Goal: Information Seeking & Learning: Learn about a topic

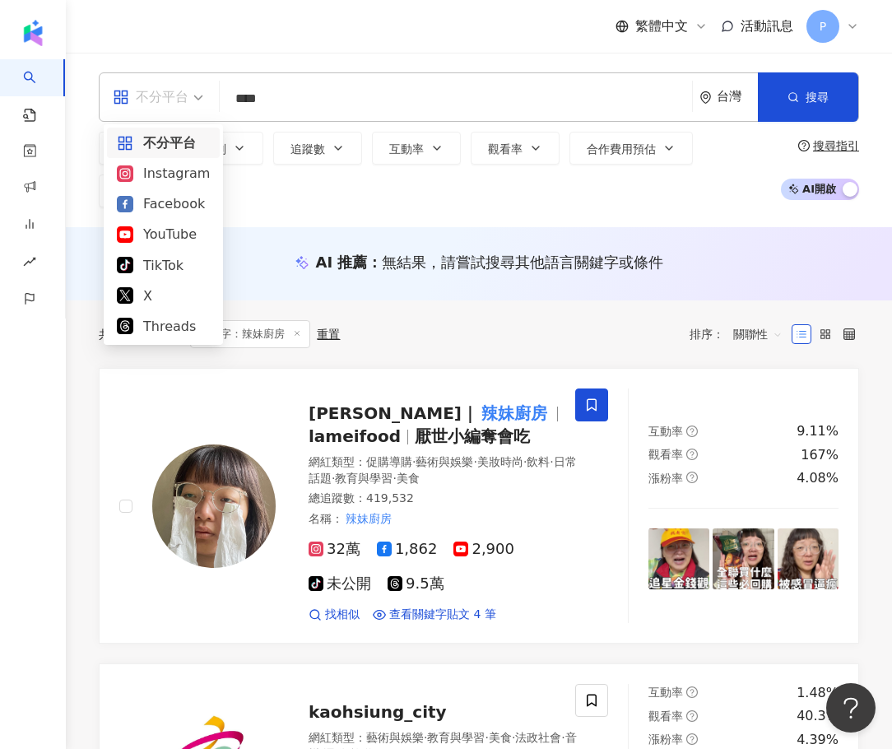
click at [161, 95] on div "不分平台" at bounding box center [151, 97] width 76 height 26
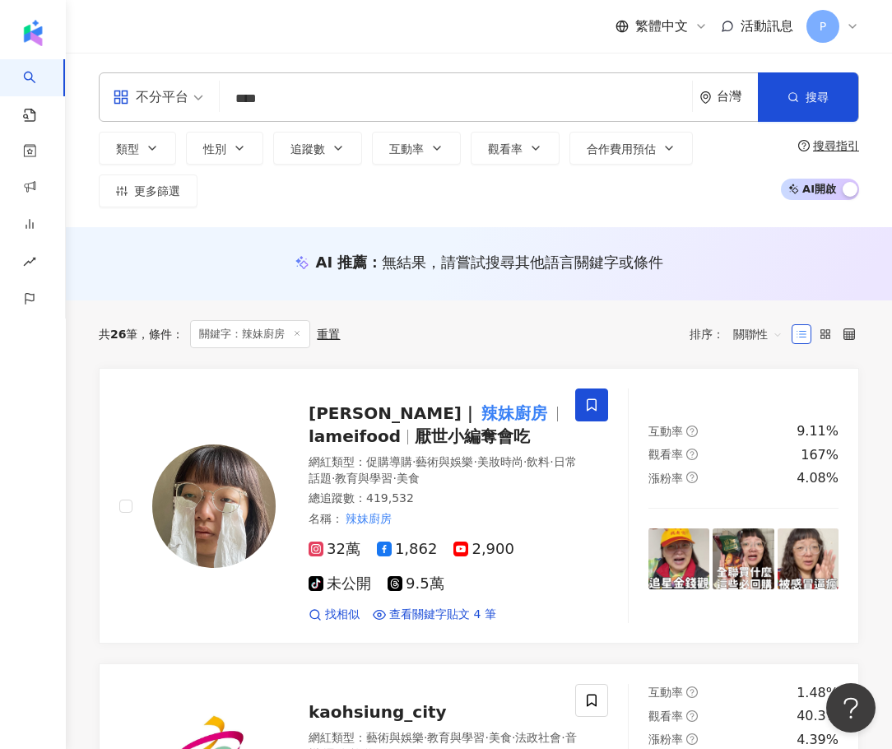
click at [362, 91] on input "****" at bounding box center [455, 98] width 459 height 31
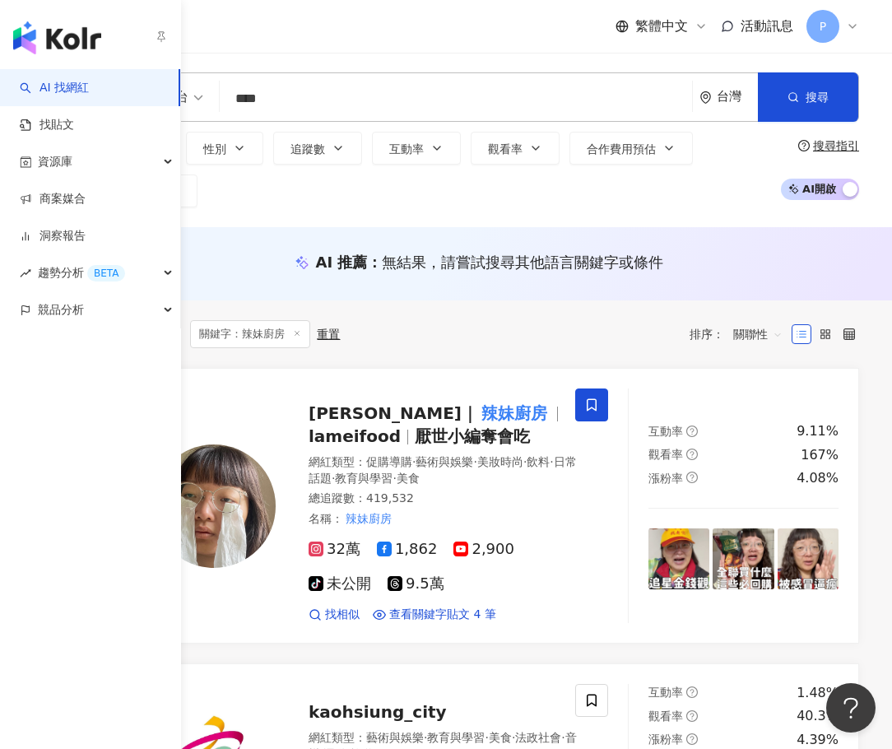
click at [53, 80] on link "AI 找網紅" at bounding box center [54, 88] width 69 height 16
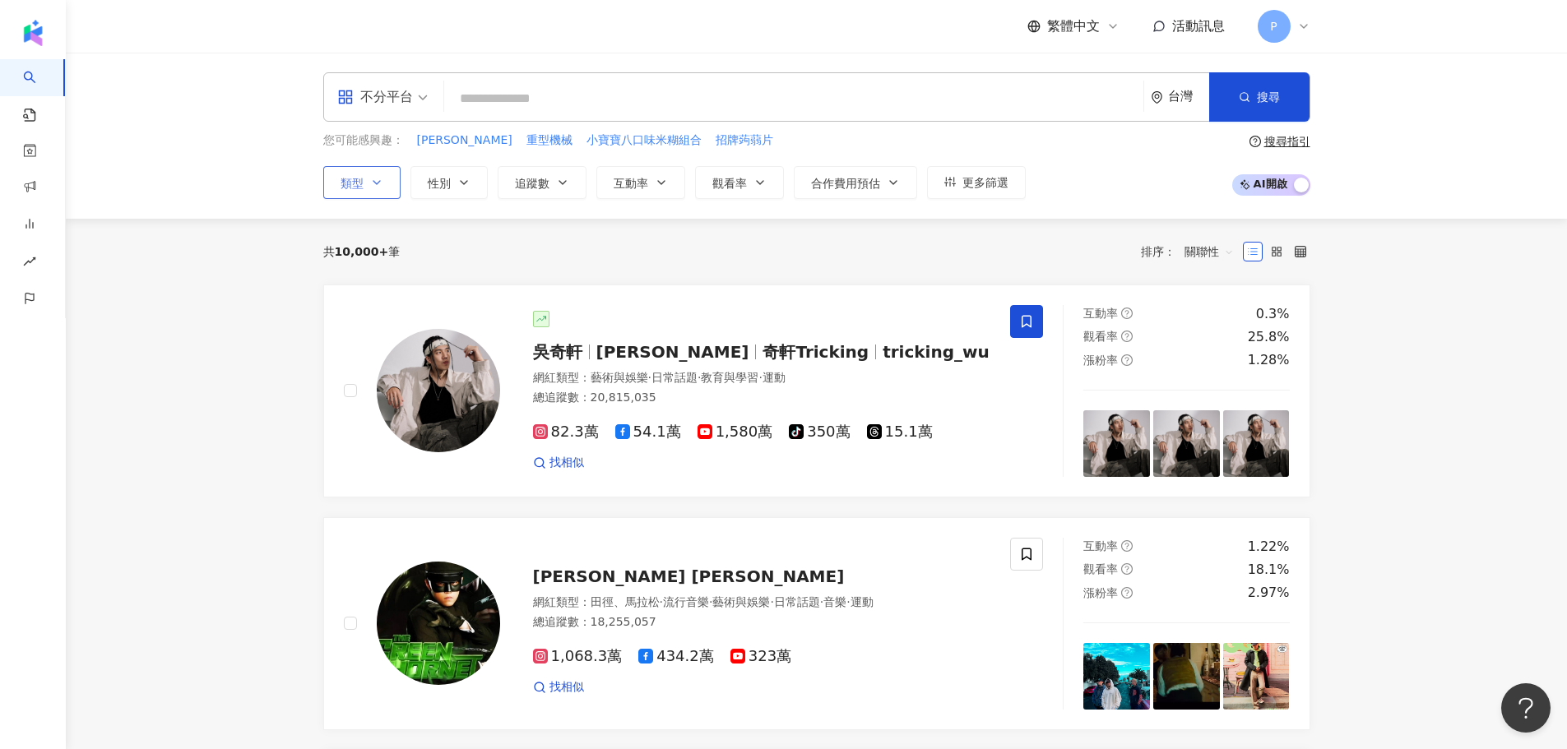
click at [387, 179] on button "類型" at bounding box center [361, 182] width 77 height 33
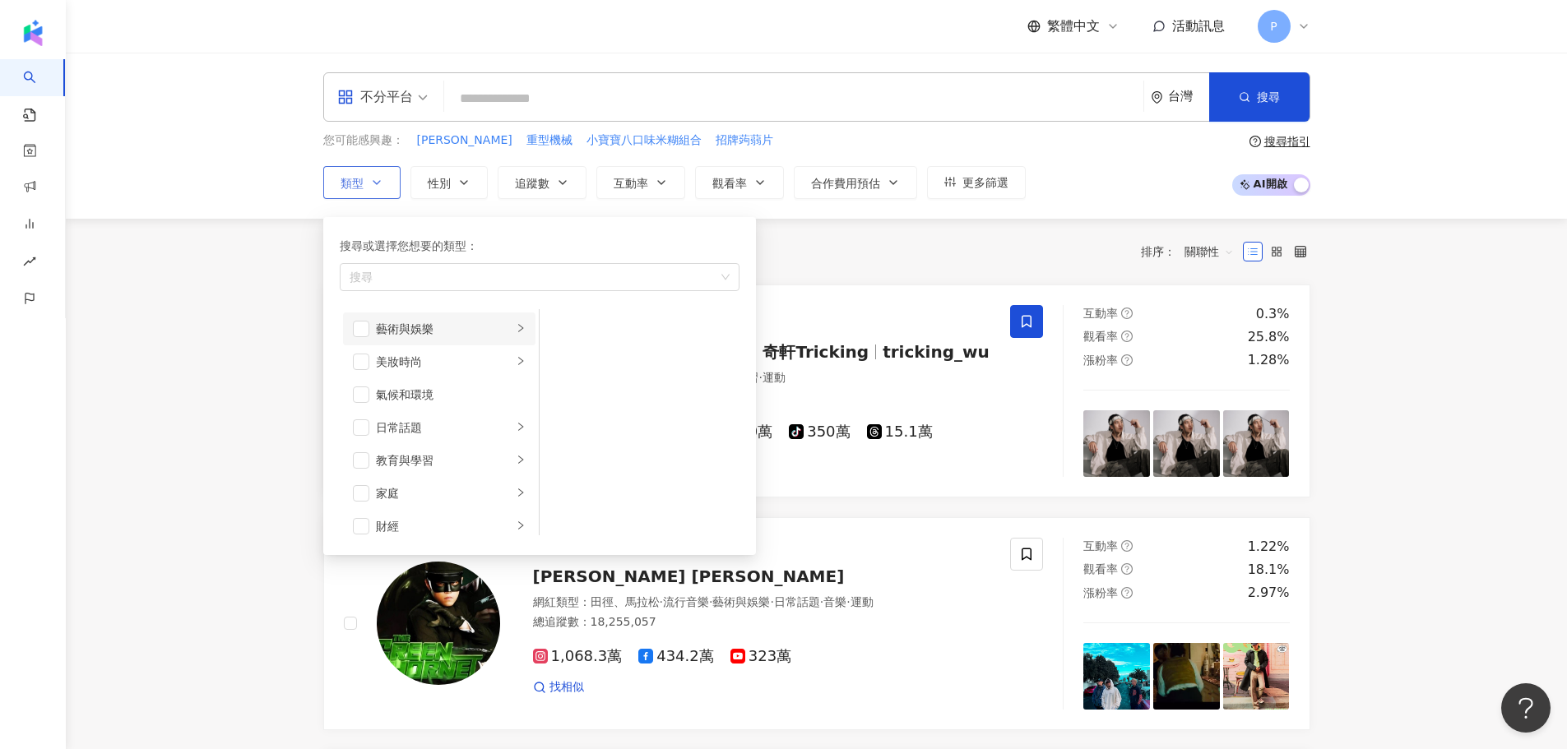
click at [440, 327] on div "藝術與娛樂" at bounding box center [444, 329] width 137 height 18
click at [482, 364] on div "美妝時尚" at bounding box center [444, 362] width 137 height 18
click at [461, 386] on div "氣候和環境" at bounding box center [451, 395] width 150 height 18
click at [373, 394] on li "氣候和環境" at bounding box center [439, 394] width 192 height 33
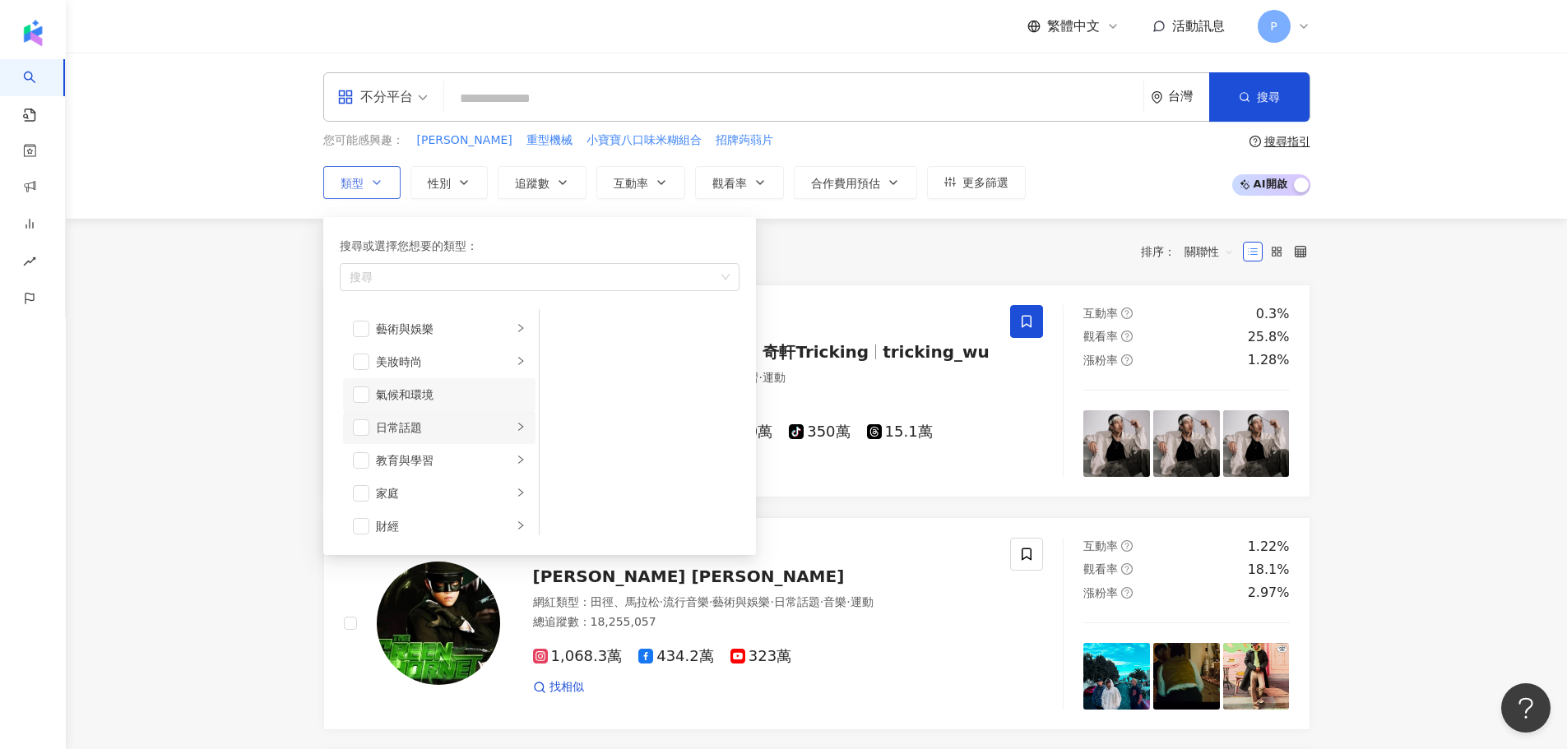
click at [512, 437] on li "日常話題" at bounding box center [439, 427] width 192 height 33
click at [516, 459] on icon "right" at bounding box center [521, 460] width 10 height 10
click at [501, 494] on li "家庭" at bounding box center [439, 493] width 192 height 33
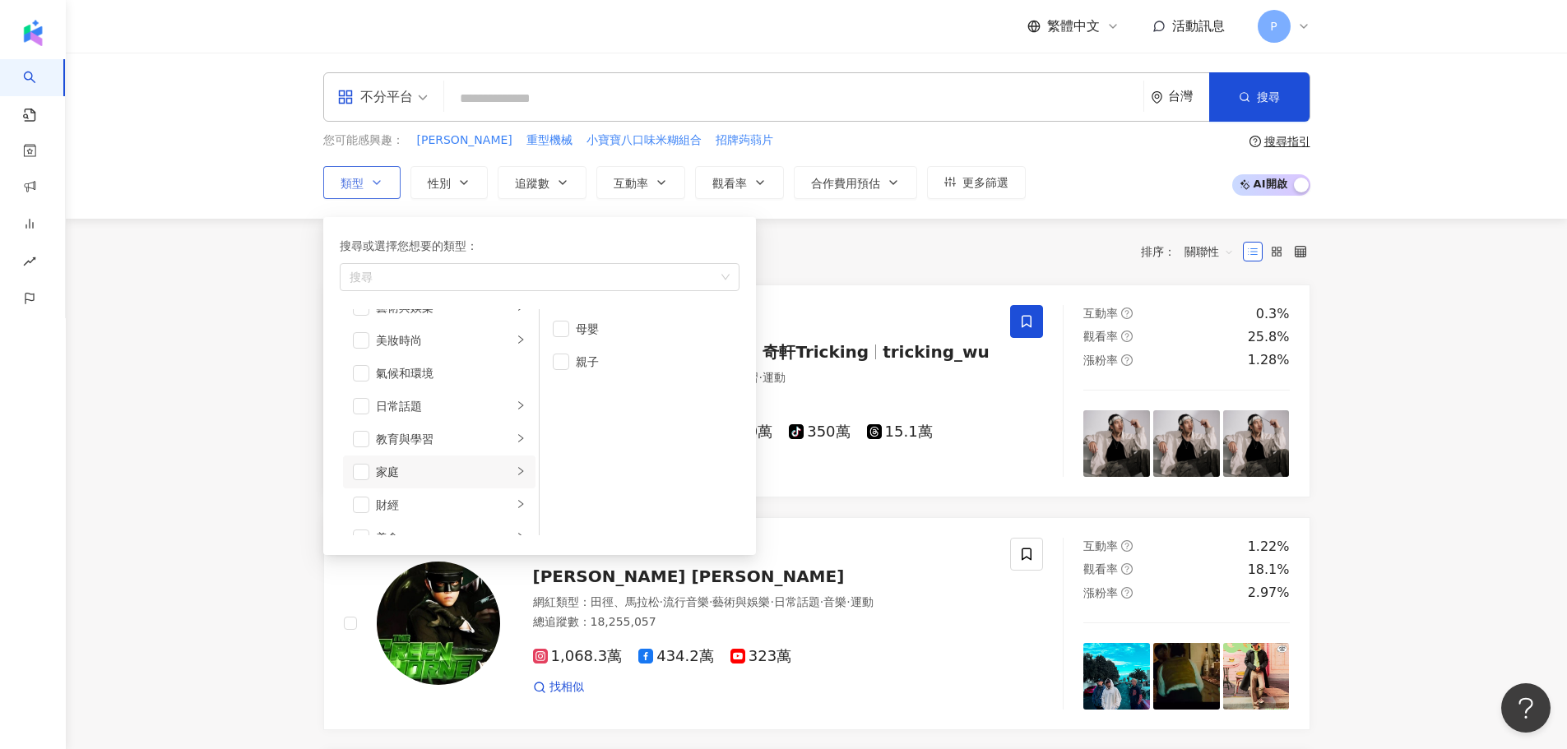
scroll to position [82, 0]
click at [516, 438] on icon "right" at bounding box center [521, 443] width 10 height 10
click at [516, 470] on div "button" at bounding box center [521, 477] width 10 height 16
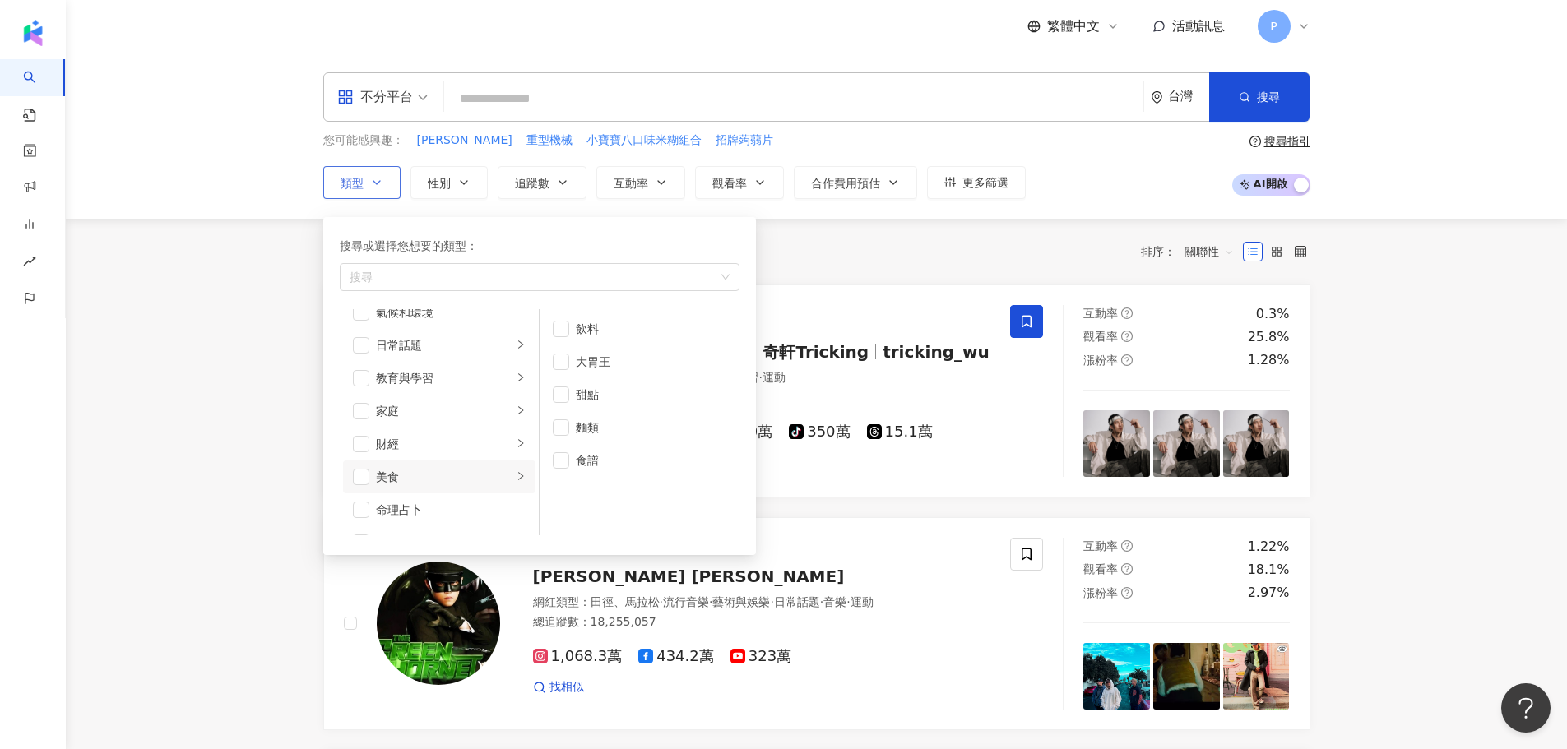
scroll to position [247, 0]
click at [568, 396] on span "button" at bounding box center [561, 395] width 16 height 16
click at [516, 392] on icon "right" at bounding box center [521, 394] width 10 height 10
click at [570, 367] on li "舞蹈" at bounding box center [639, 362] width 193 height 33
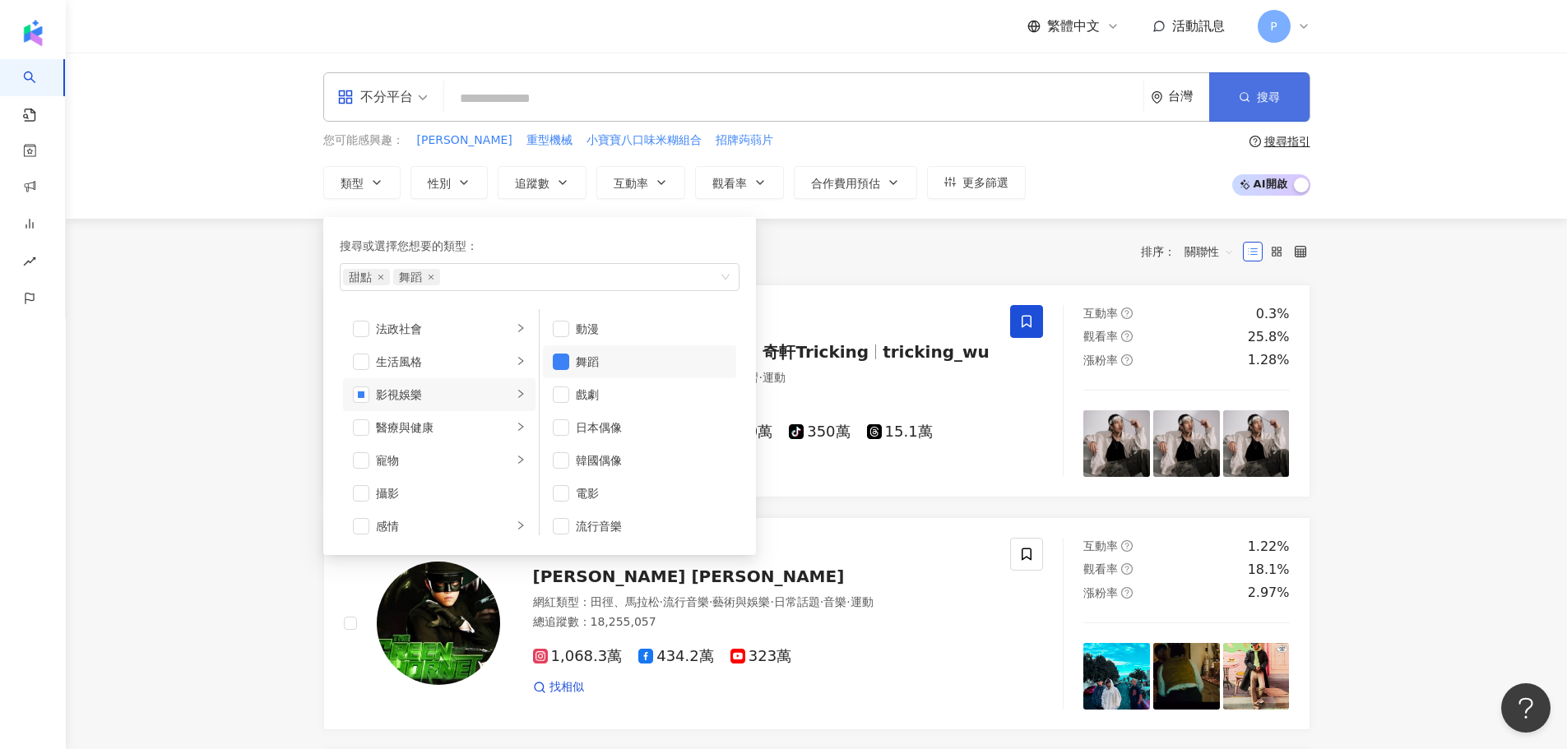
click at [891, 107] on button "搜尋" at bounding box center [1259, 96] width 100 height 49
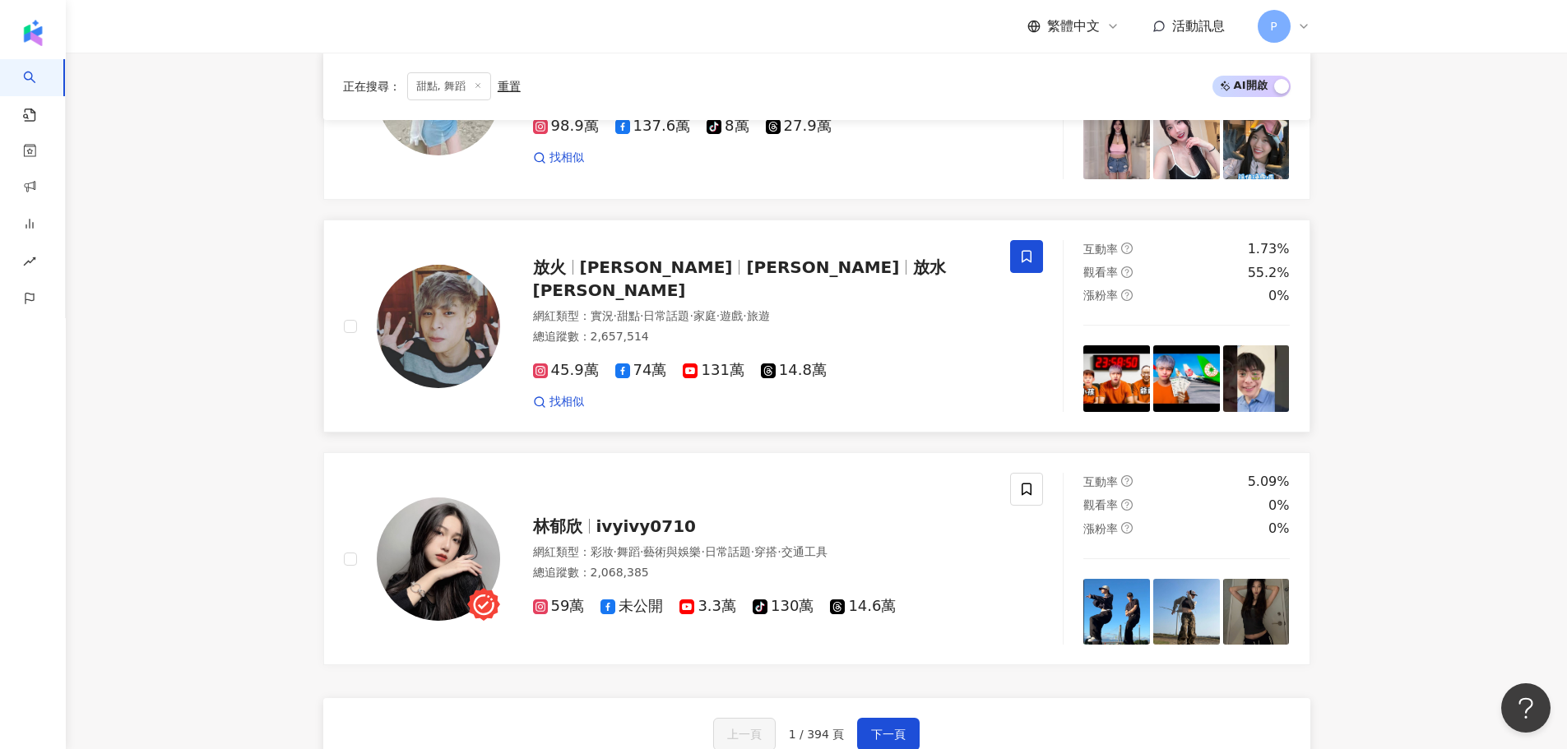
scroll to position [2550, 0]
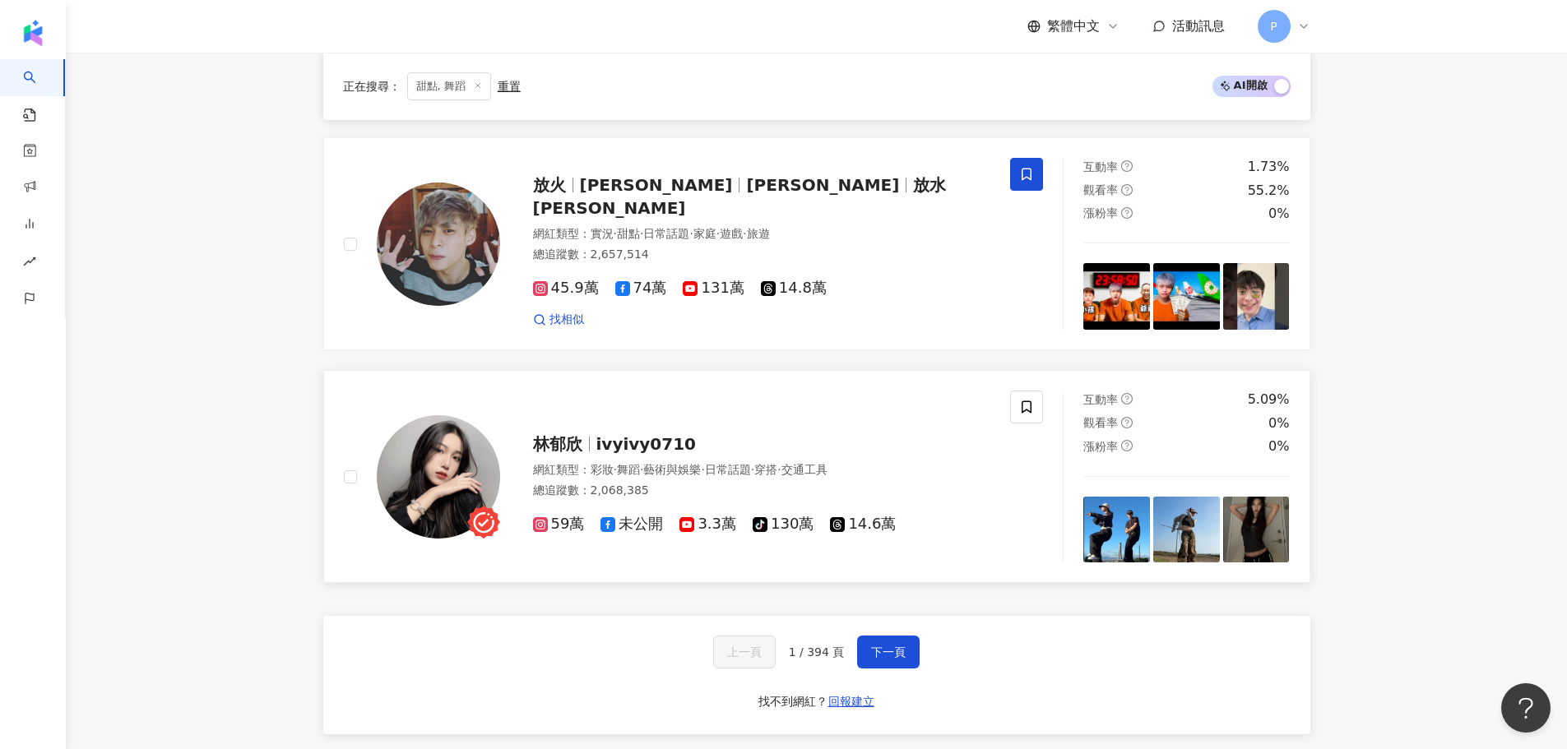
click at [587, 452] on span "林郁欣" at bounding box center [564, 444] width 63 height 20
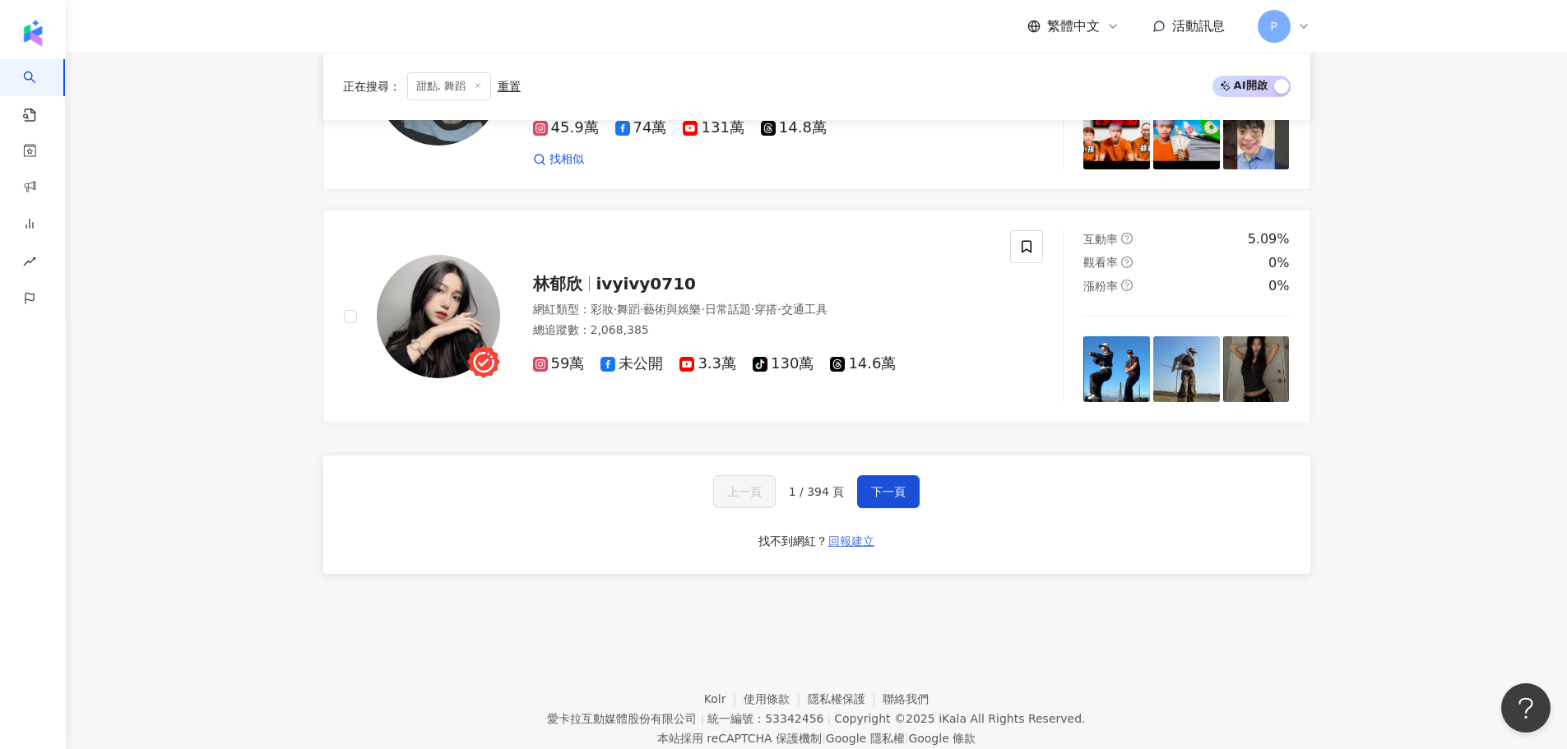
scroll to position [2715, 0]
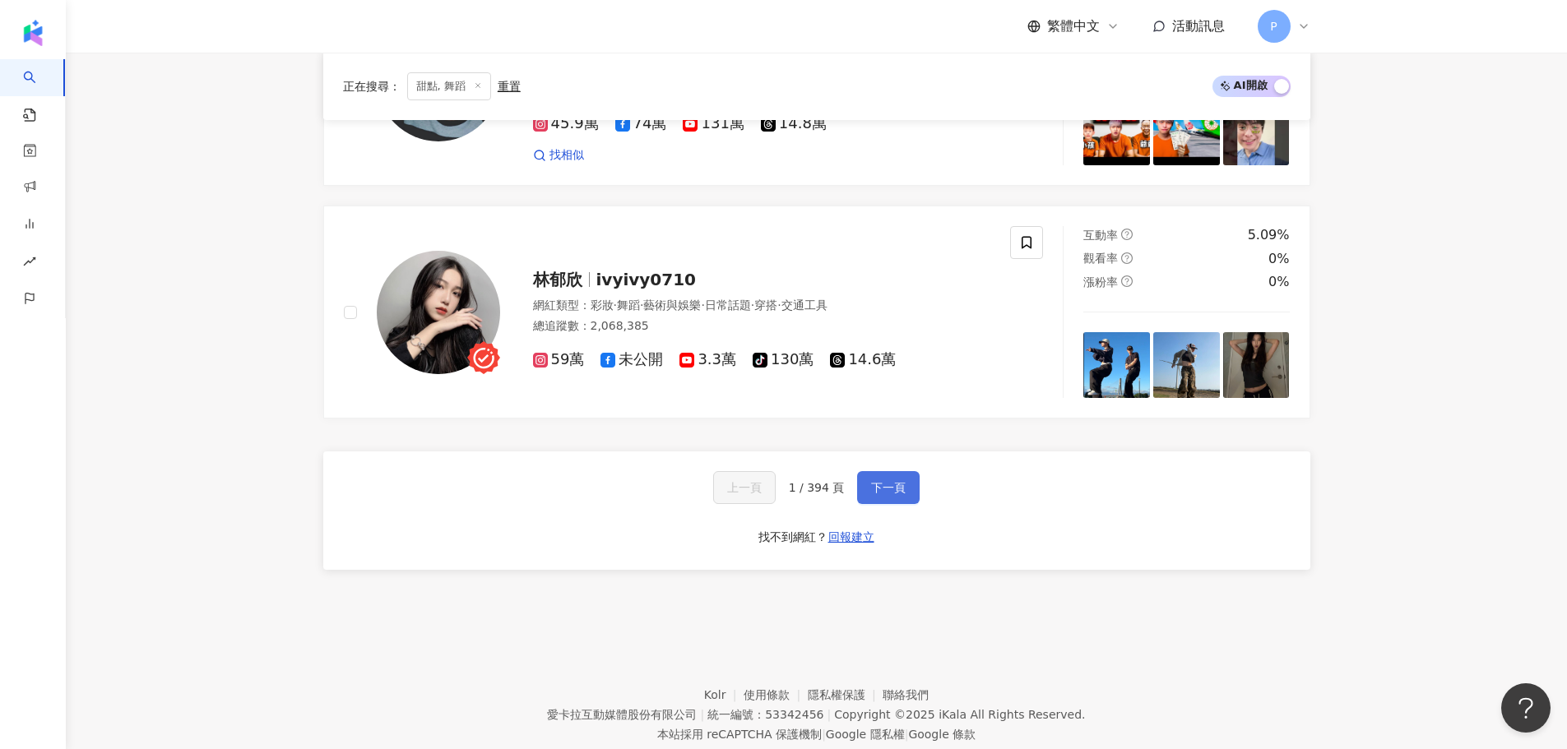
click at [884, 491] on span "下一頁" at bounding box center [888, 487] width 35 height 13
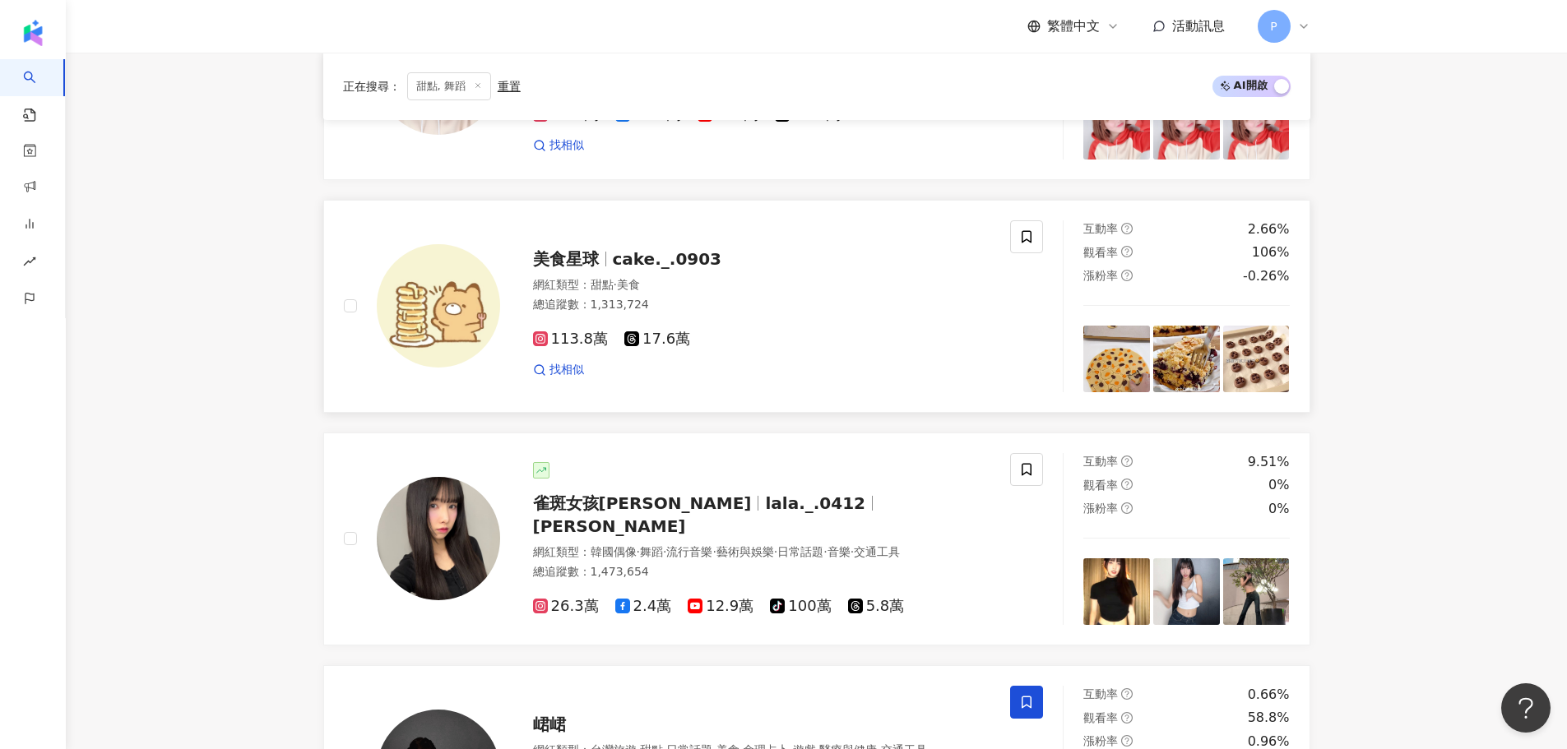
scroll to position [247, 0]
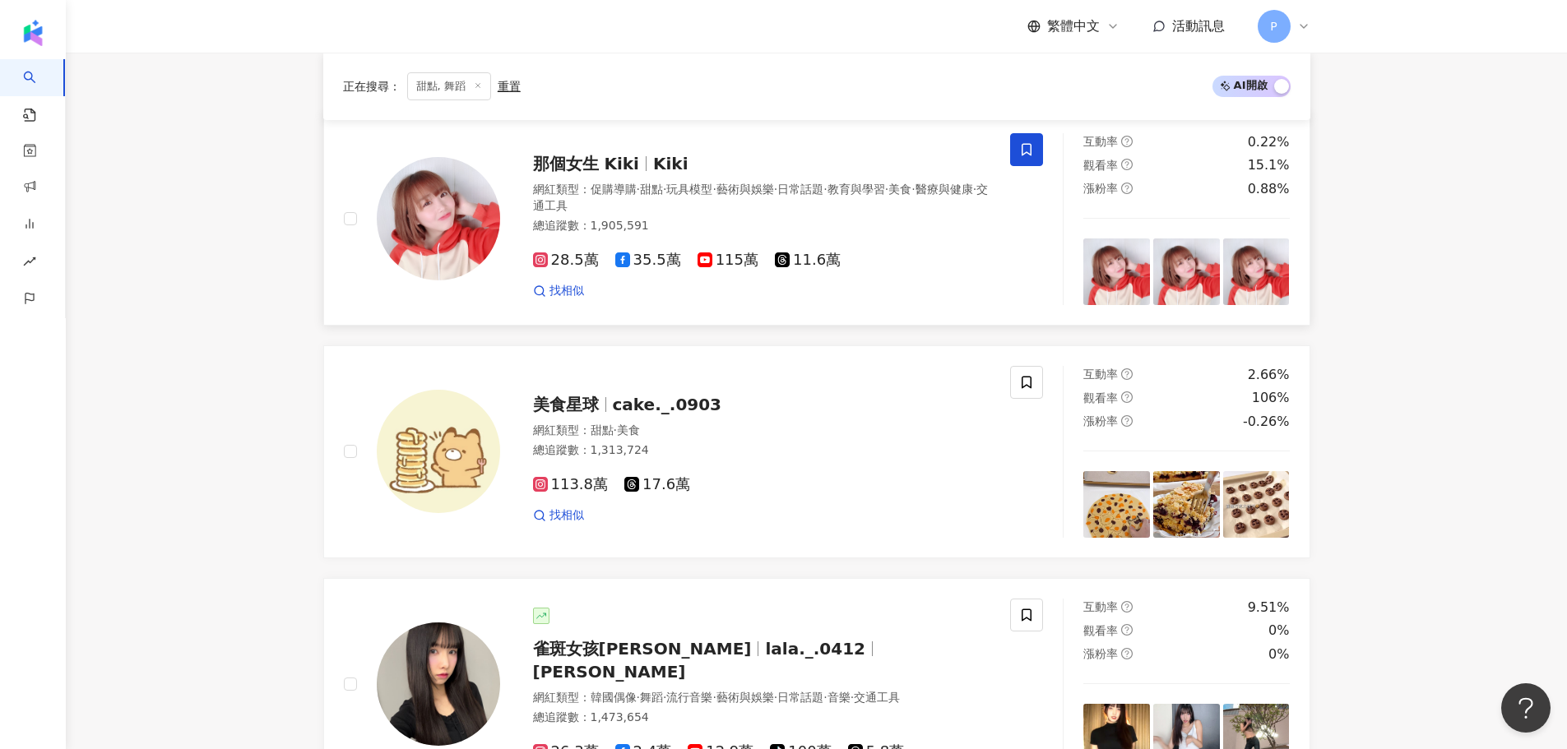
drag, startPoint x: 625, startPoint y: 160, endPoint x: 675, endPoint y: 170, distance: 51.1
click at [675, 170] on span "Kiki" at bounding box center [670, 164] width 35 height 20
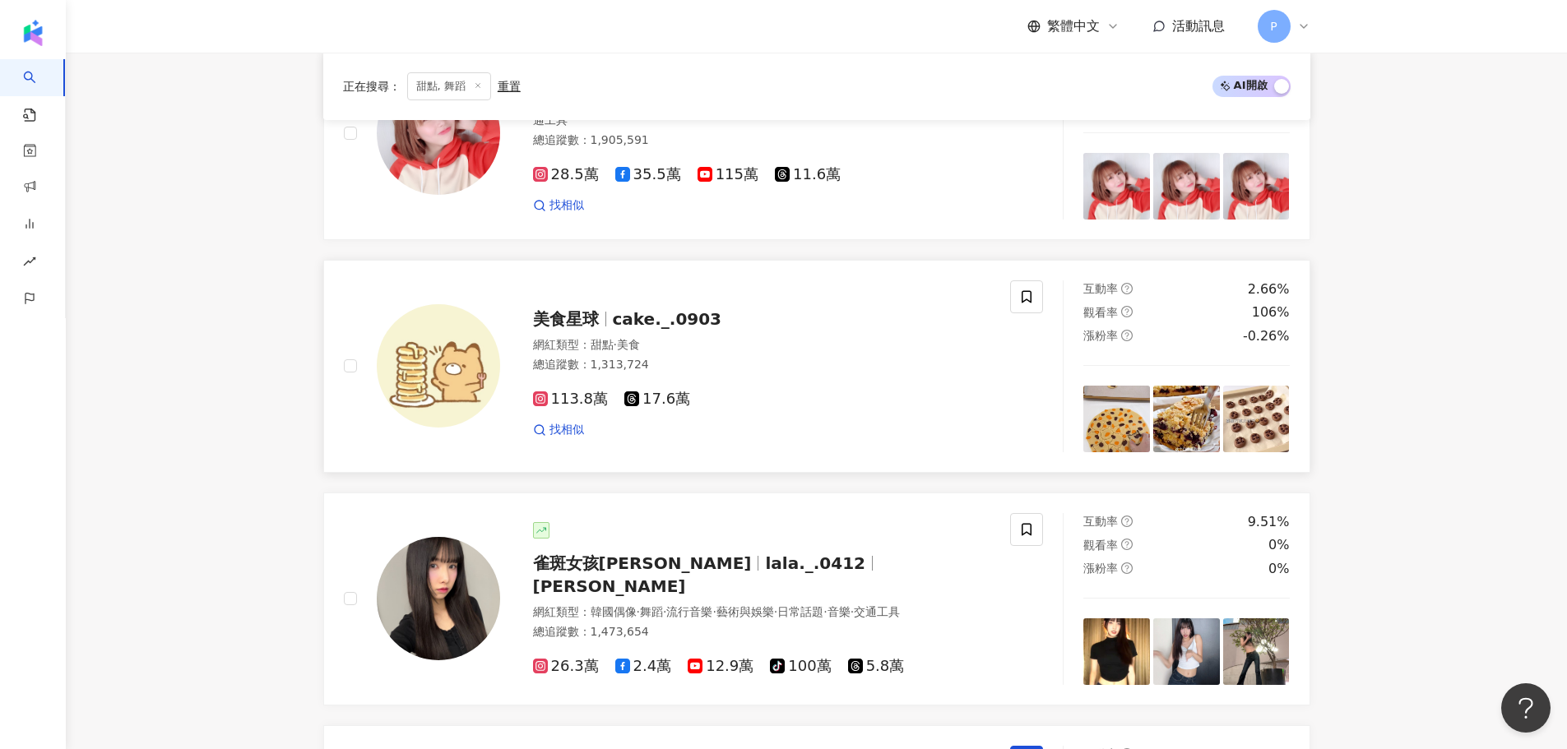
scroll to position [411, 0]
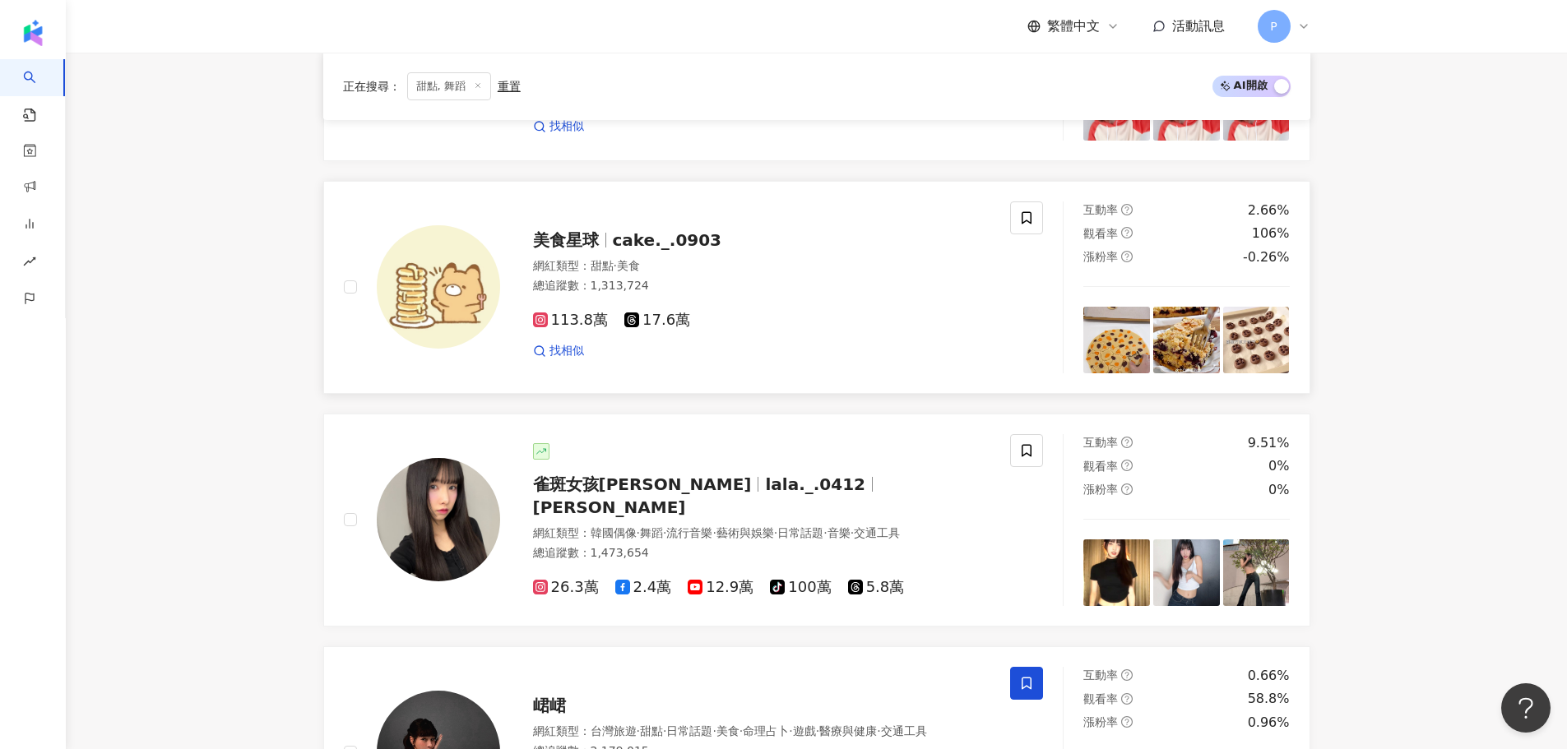
click at [666, 239] on span "cake._.0903" at bounding box center [667, 240] width 109 height 20
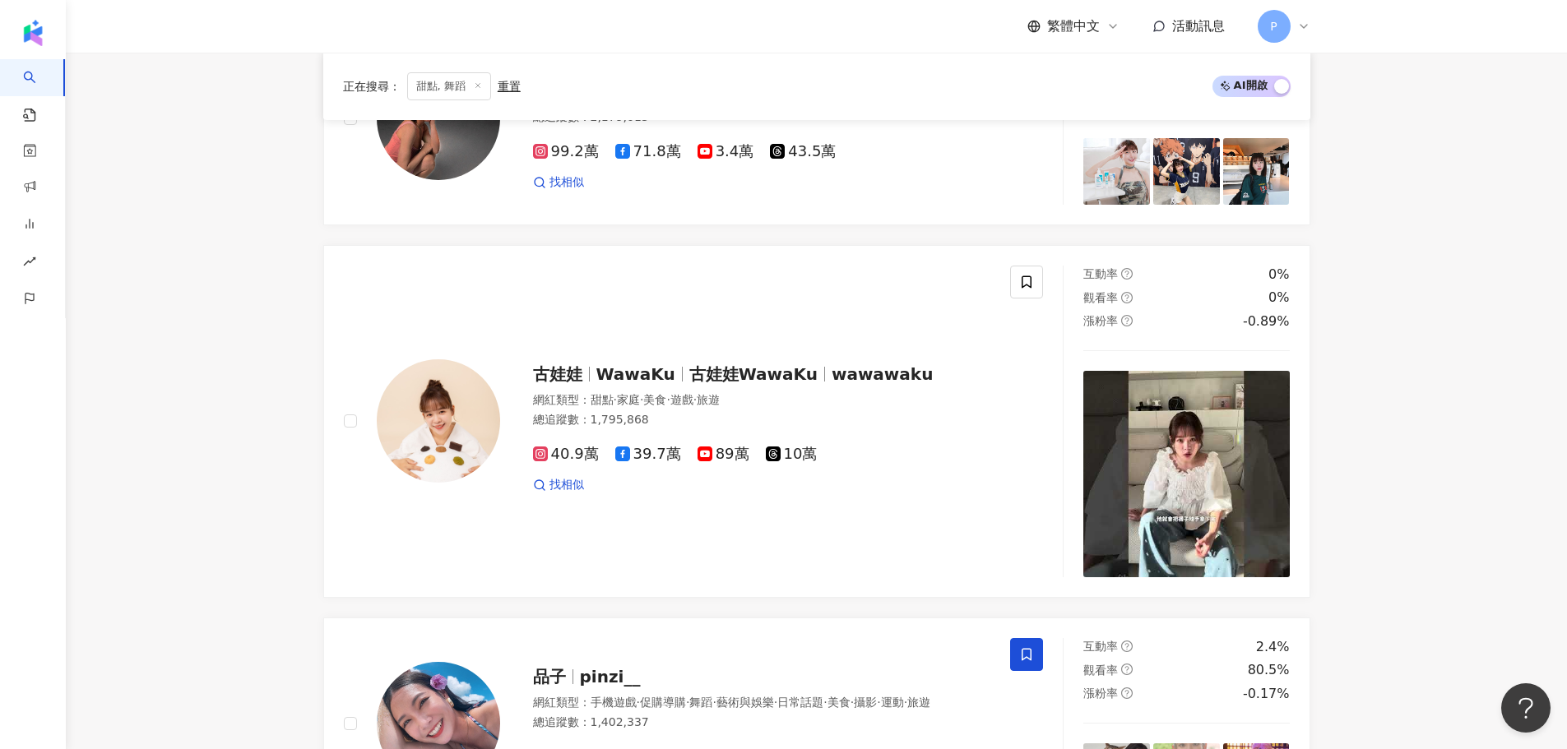
scroll to position [1398, 0]
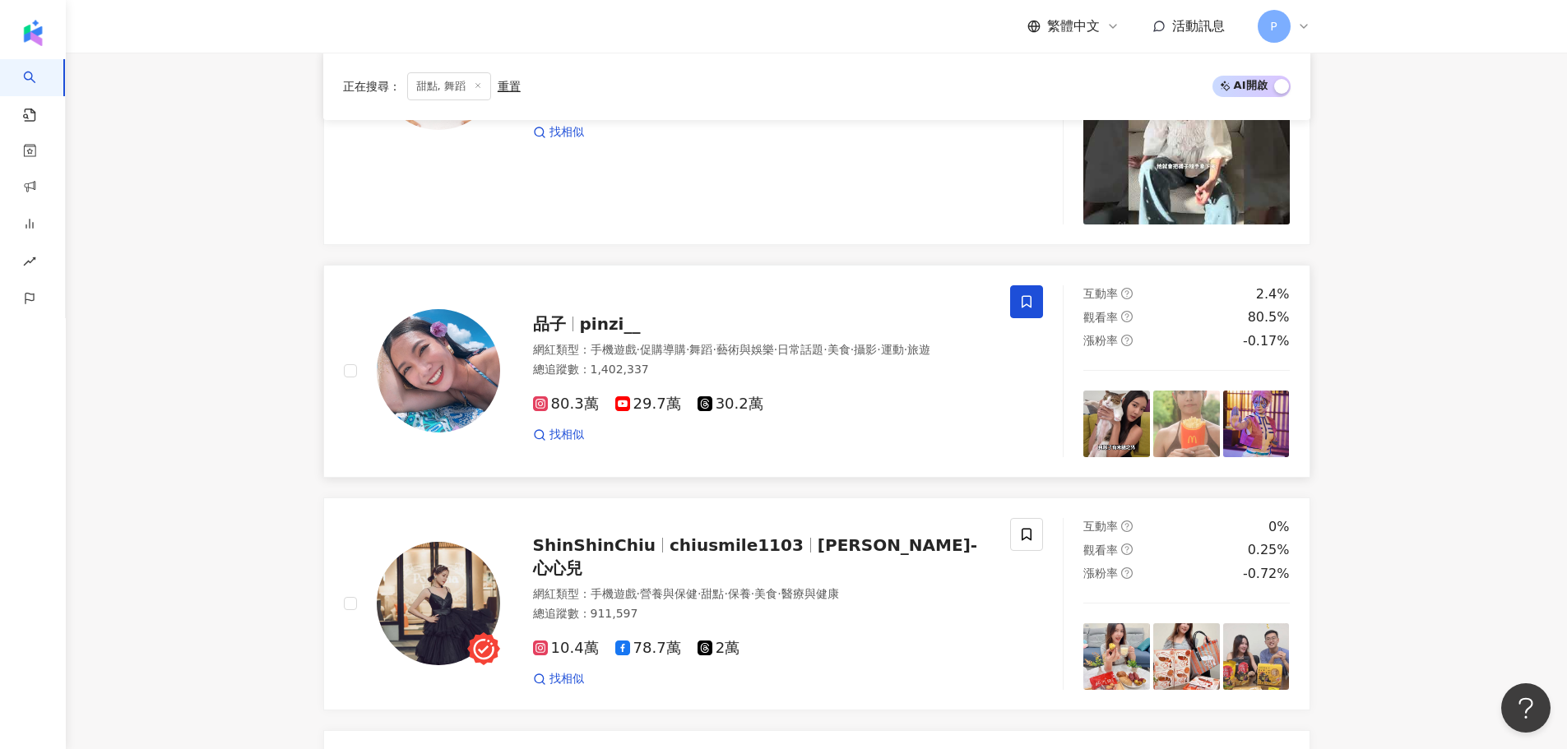
click at [571, 314] on span "品子" at bounding box center [556, 324] width 47 height 20
click at [736, 555] on span "chiusmile1103" at bounding box center [737, 546] width 134 height 20
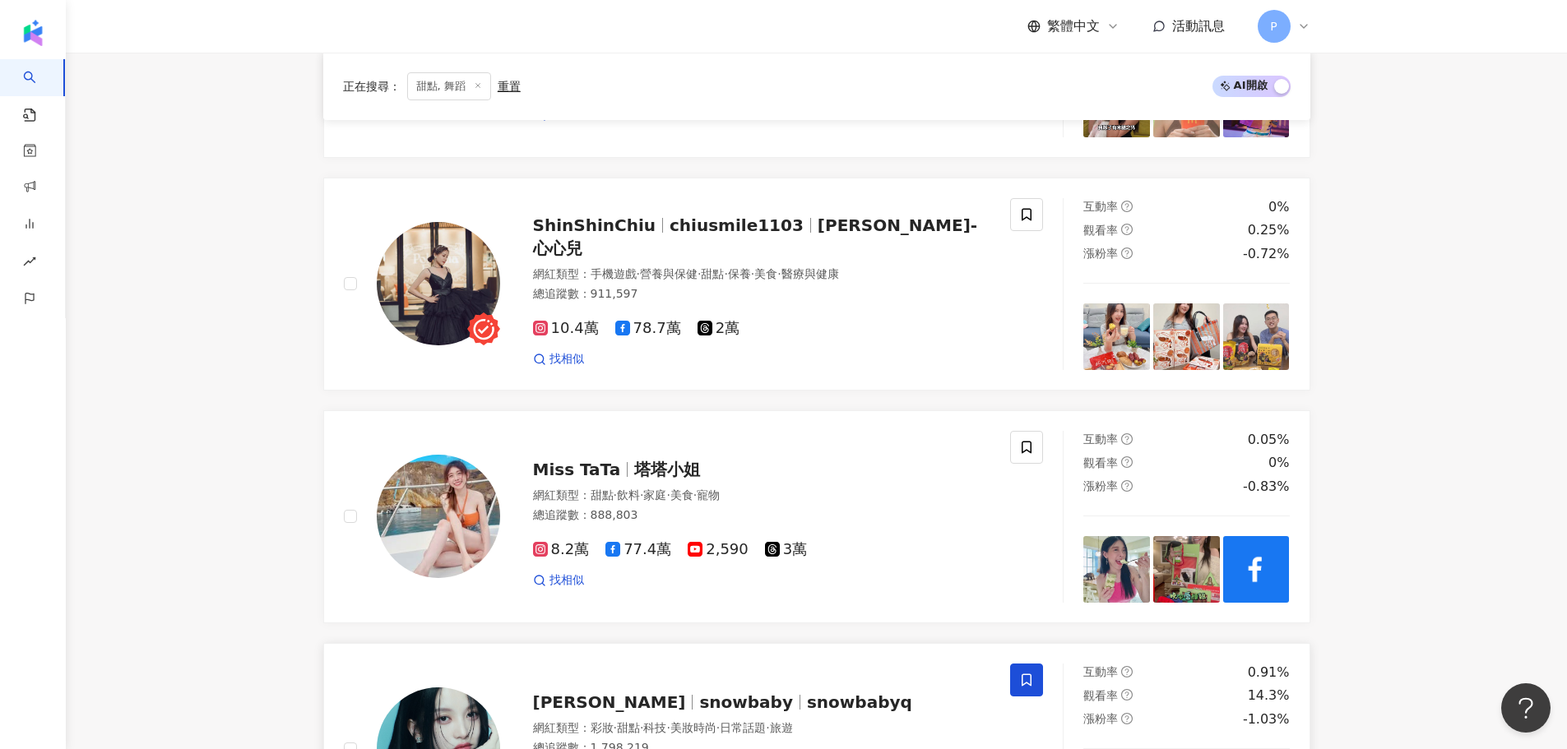
scroll to position [1974, 0]
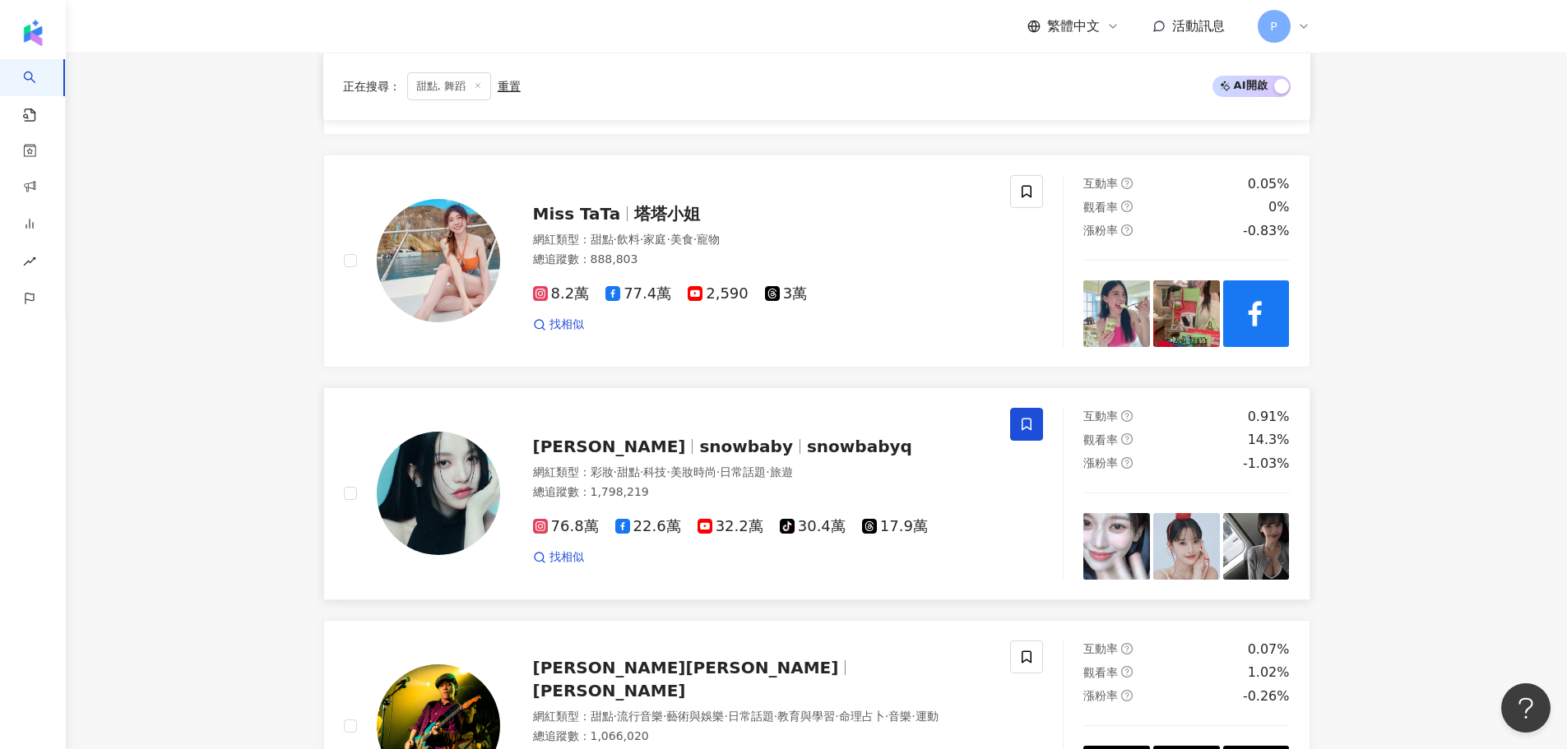
click at [807, 455] on span "snowbabyq" at bounding box center [859, 447] width 105 height 20
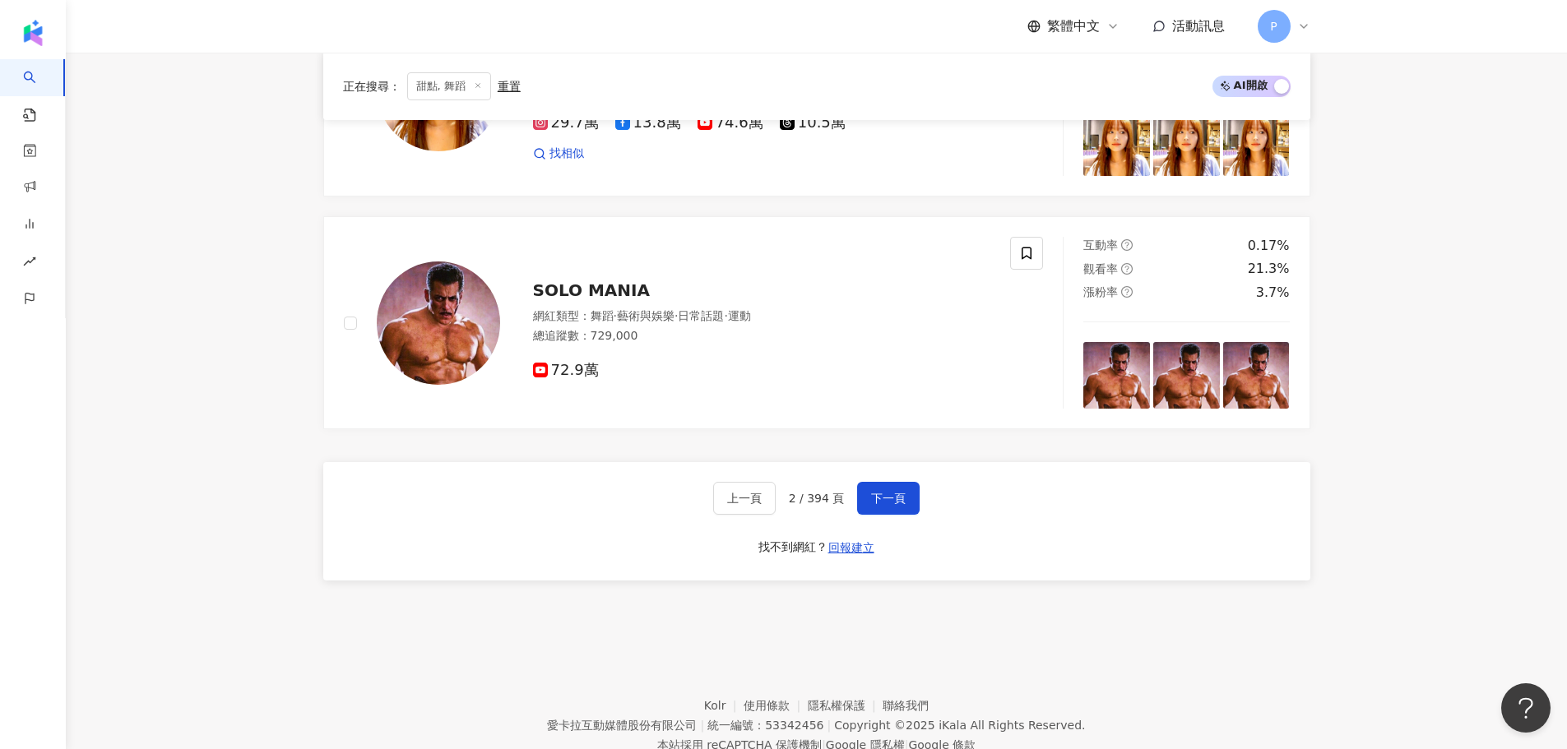
scroll to position [2899, 0]
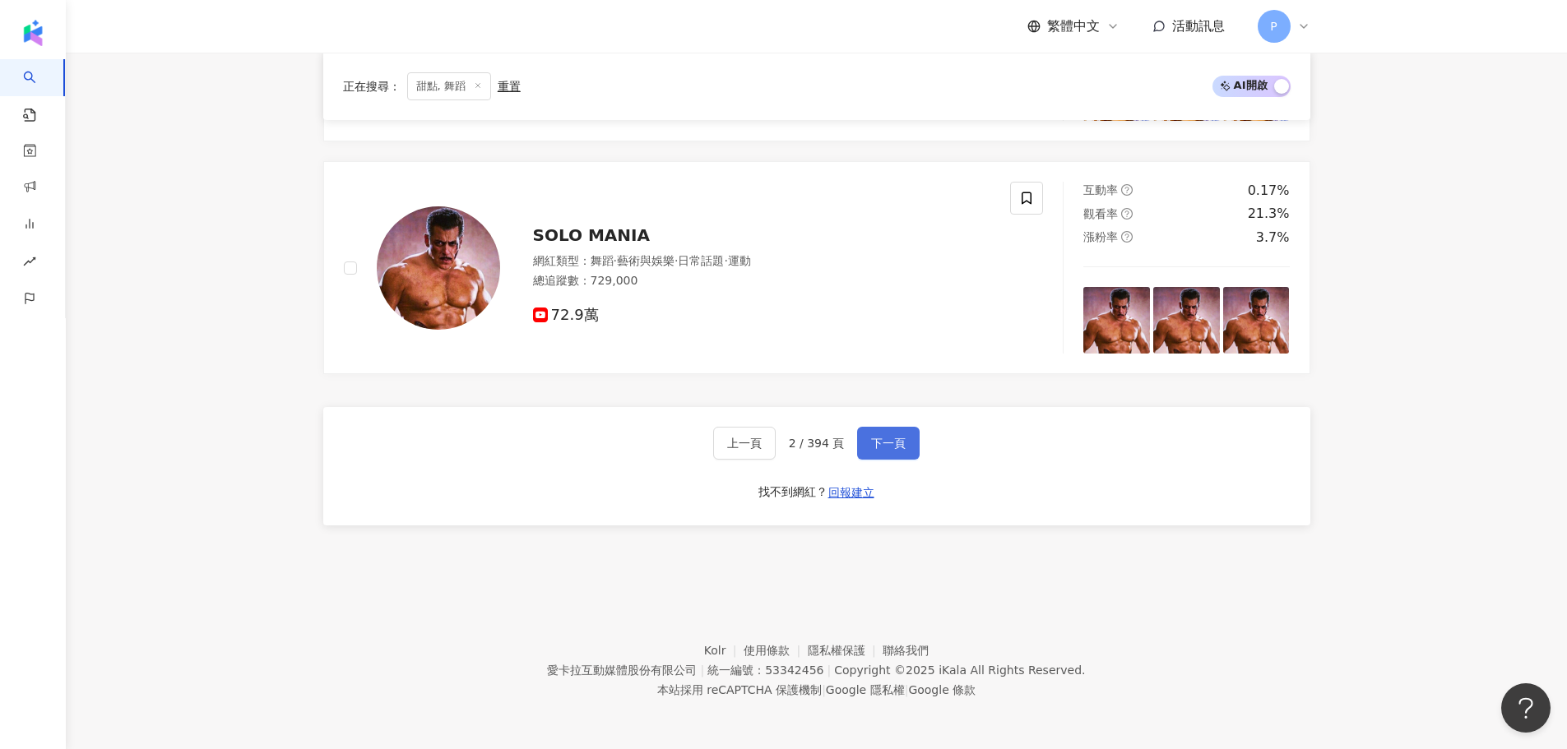
click at [891, 445] on span "下一頁" at bounding box center [888, 443] width 35 height 13
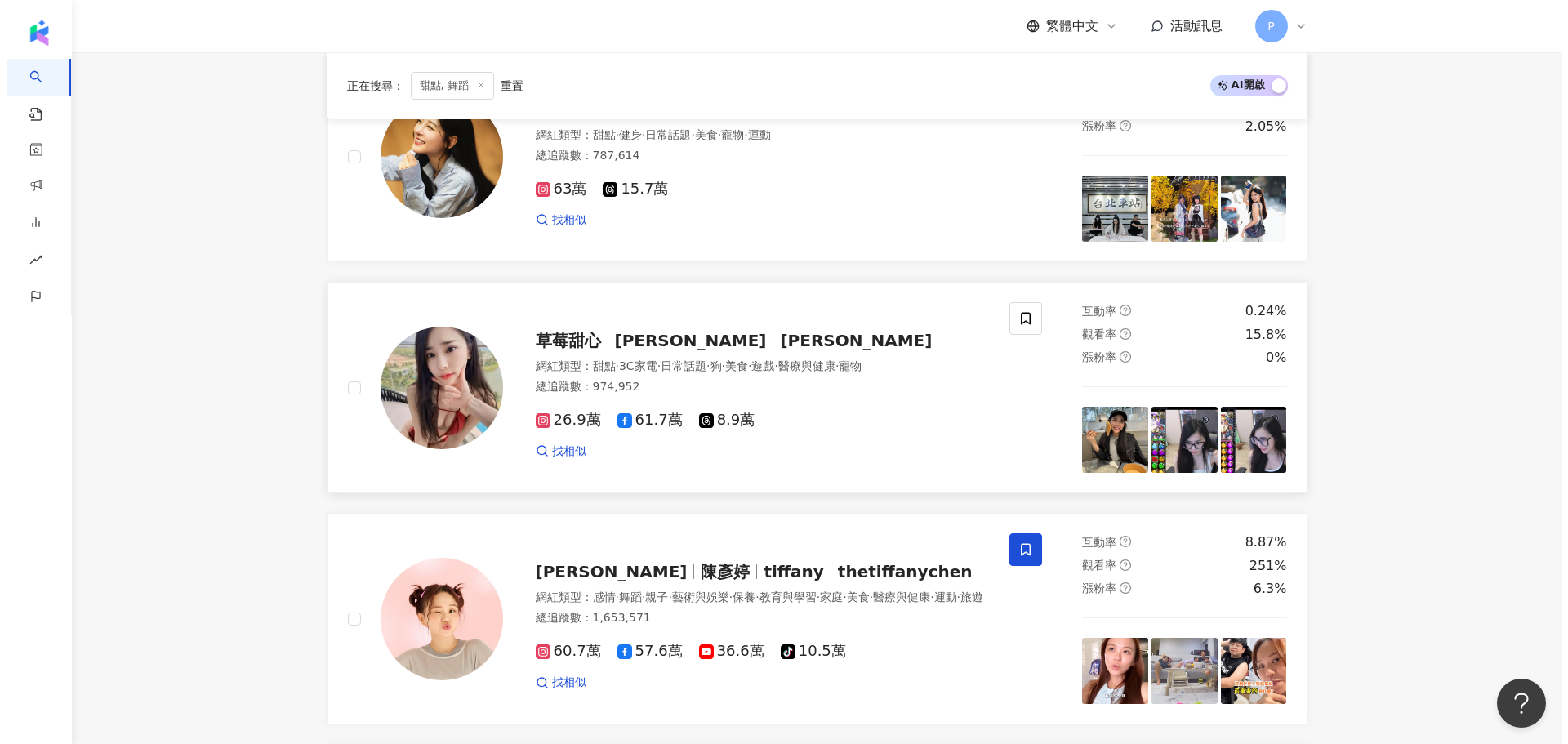
scroll to position [1842, 0]
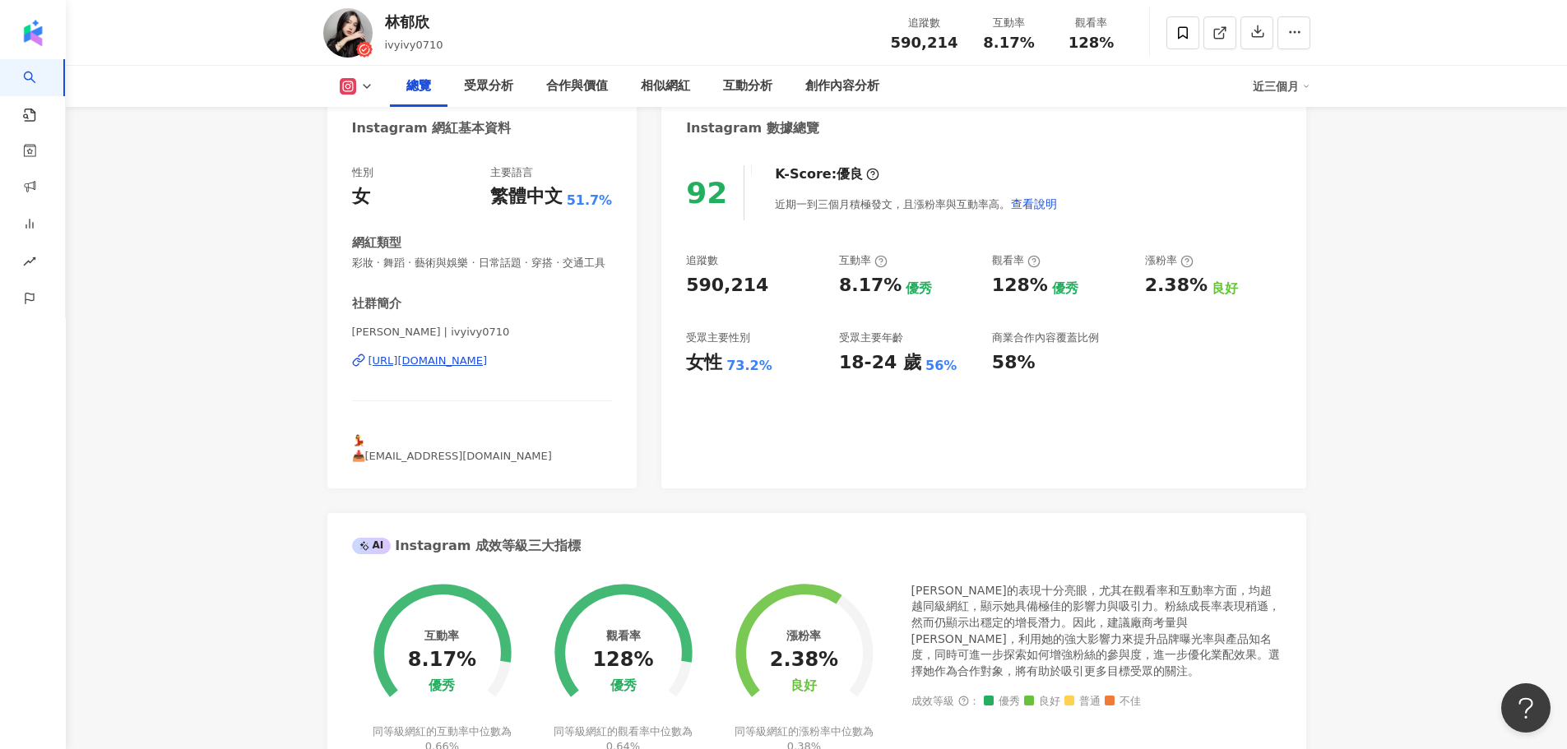
click at [435, 369] on div "https://www.instagram.com/ivyivy0710/" at bounding box center [428, 361] width 119 height 15
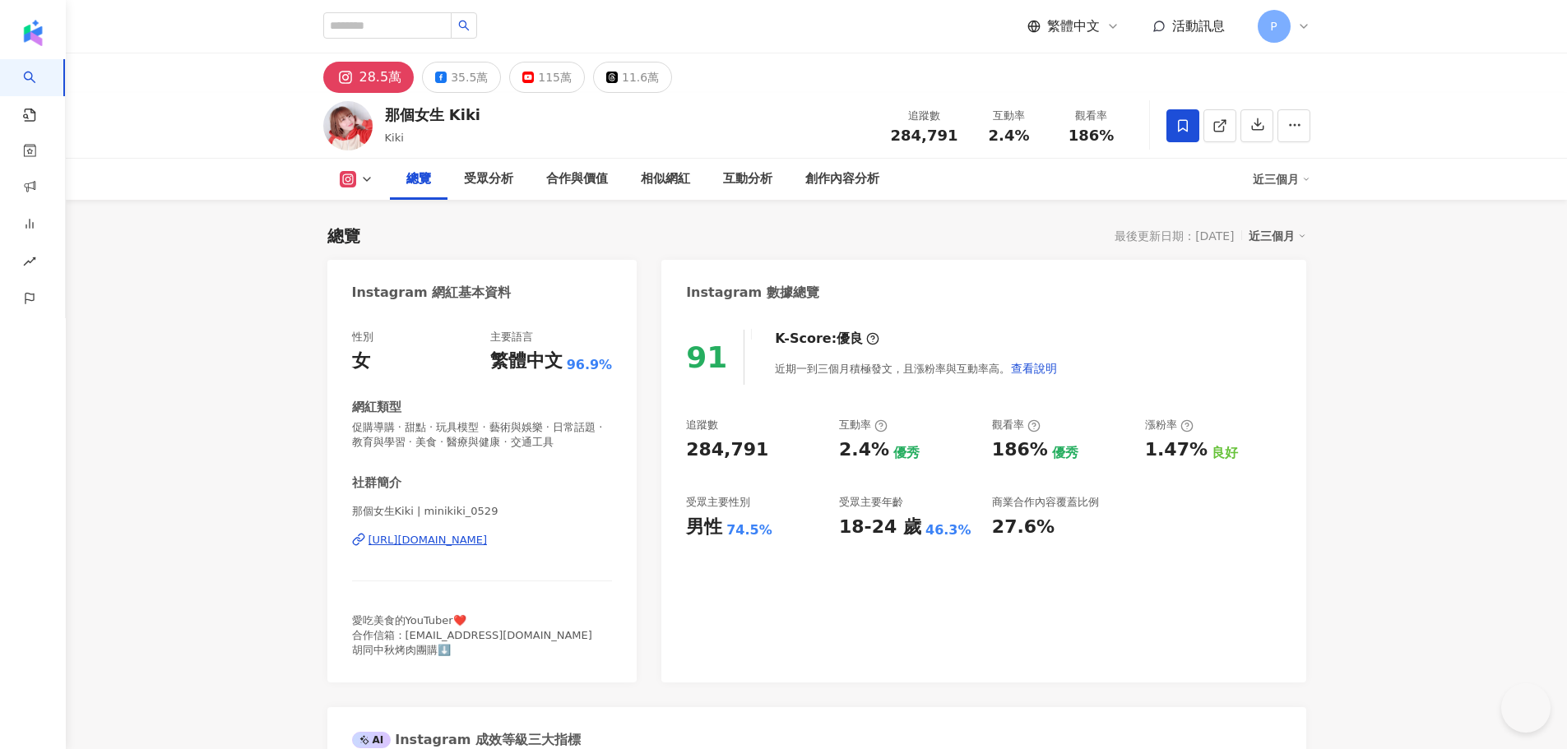
click at [488, 548] on div "https://www.instagram.com/minikiki_0529/" at bounding box center [428, 540] width 119 height 15
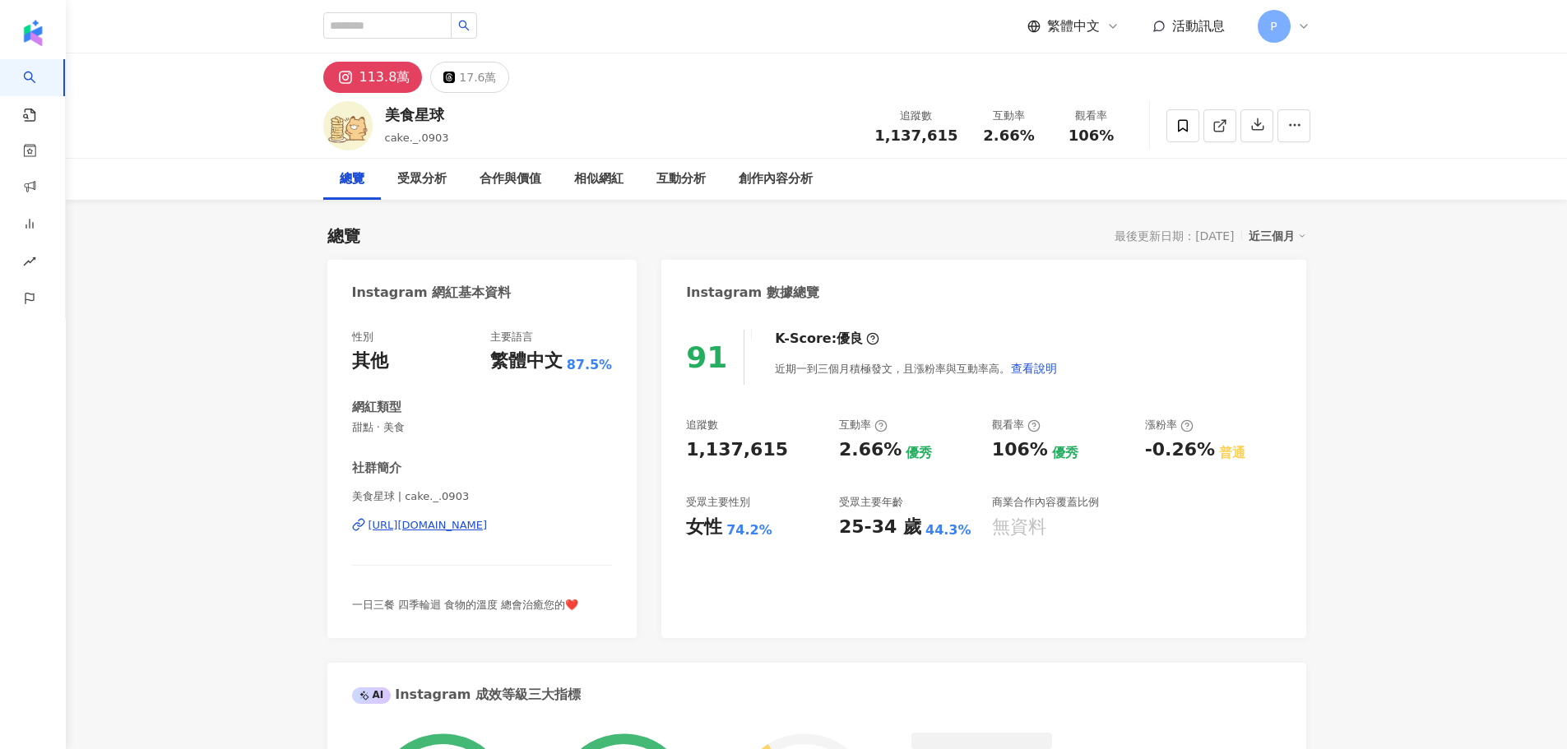
click at [459, 530] on div "https://www.instagram.com/cake._.0903/" at bounding box center [428, 525] width 119 height 15
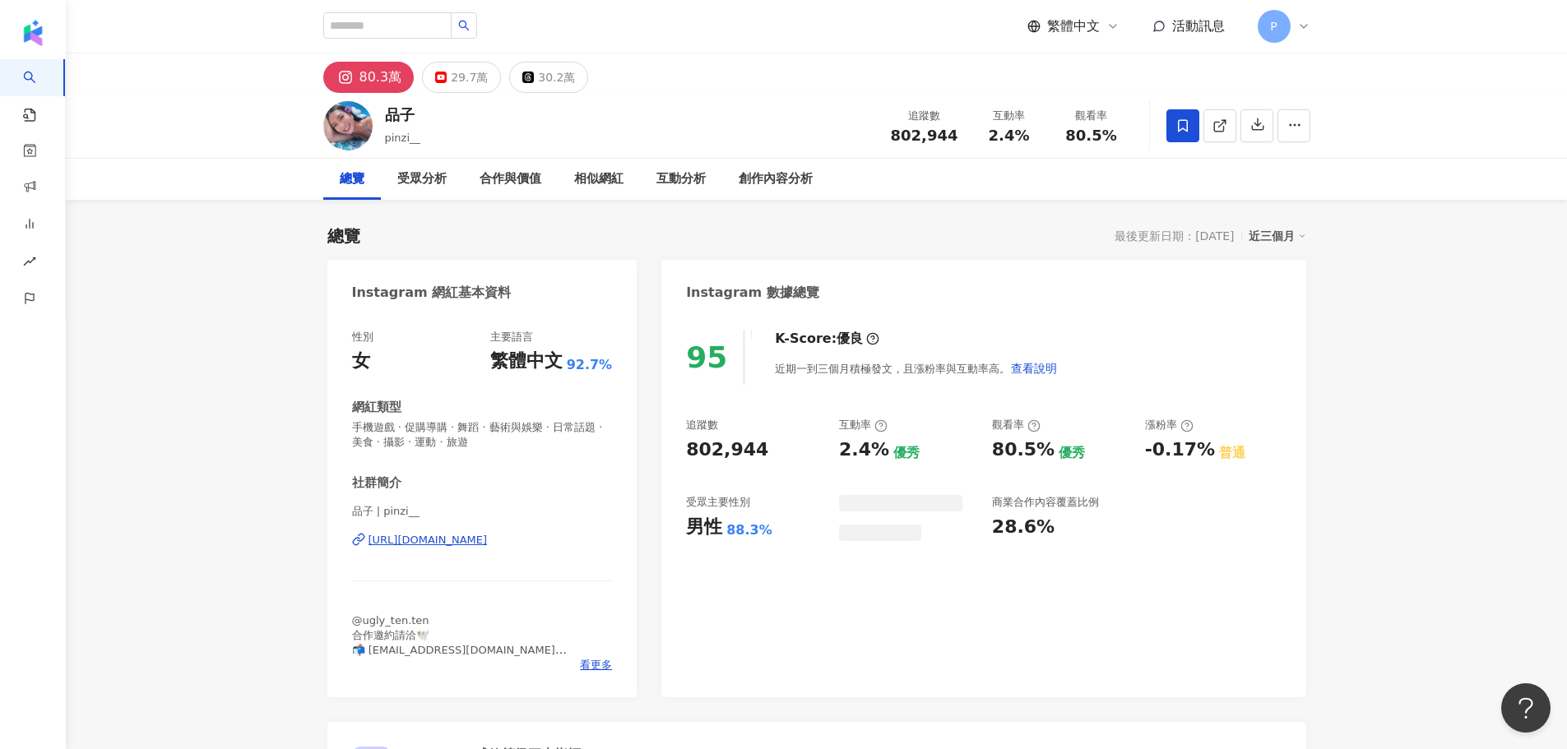
click at [488, 538] on div "[URL][DOMAIN_NAME]" at bounding box center [428, 540] width 119 height 15
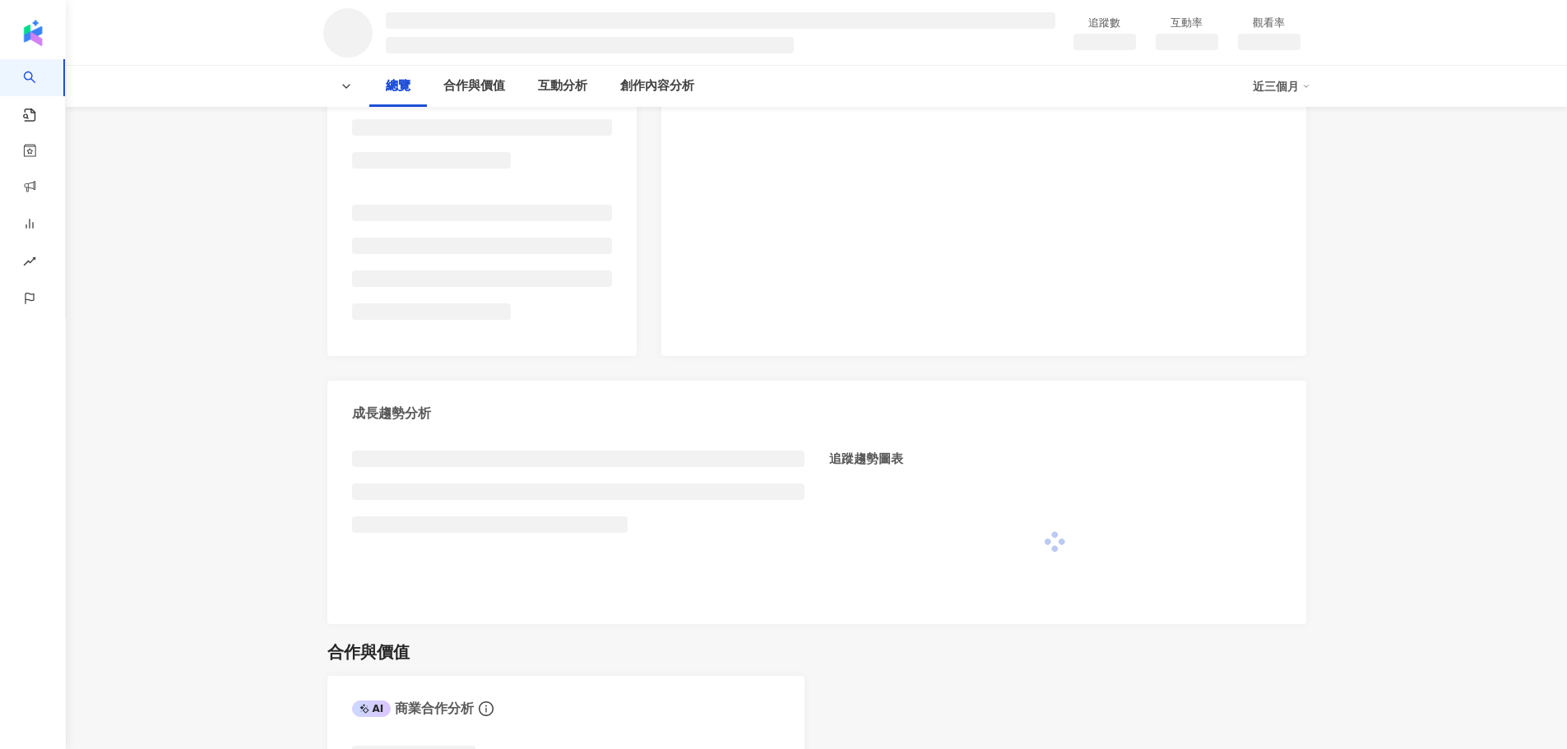
scroll to position [329, 0]
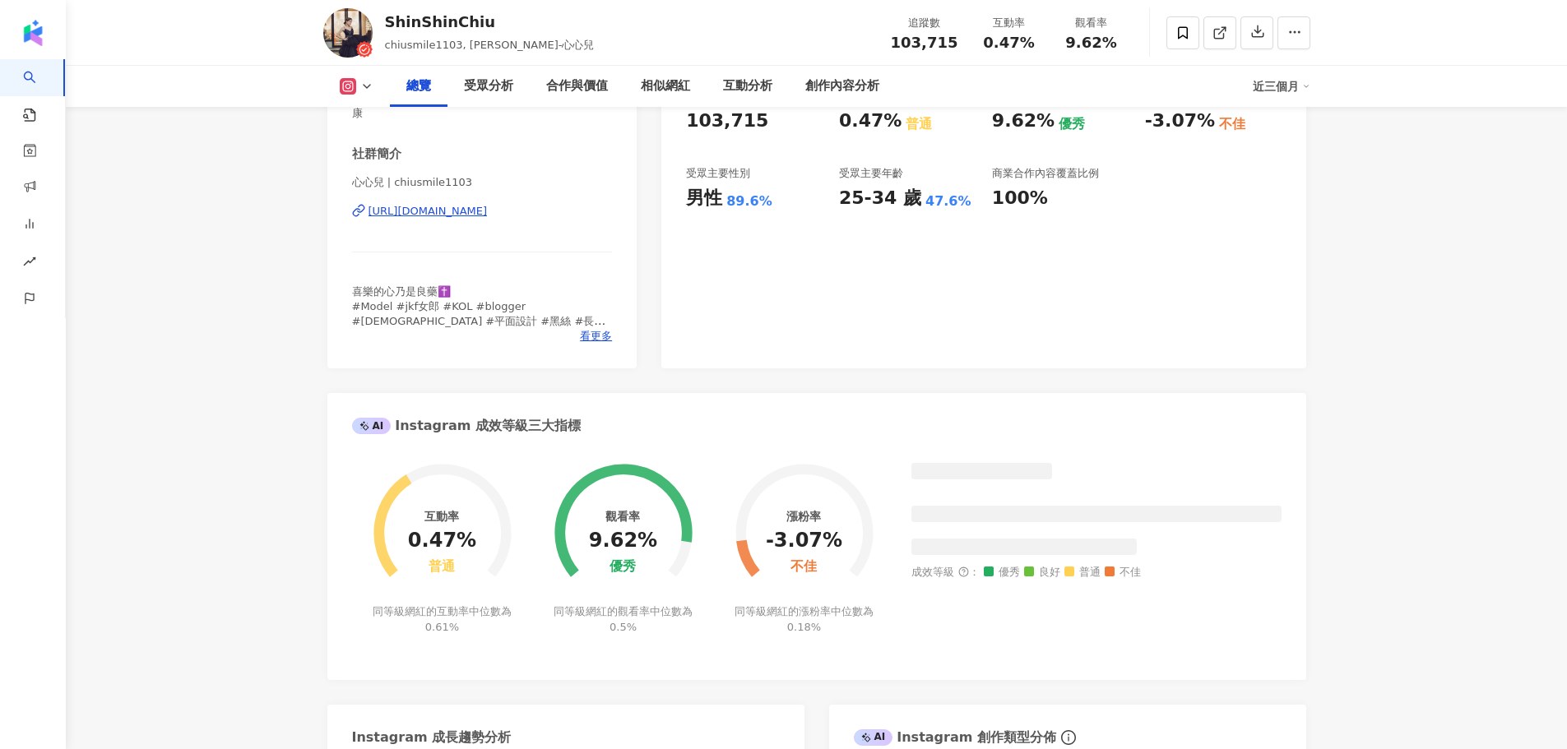
click at [488, 216] on div "[URL][DOMAIN_NAME]" at bounding box center [428, 211] width 119 height 15
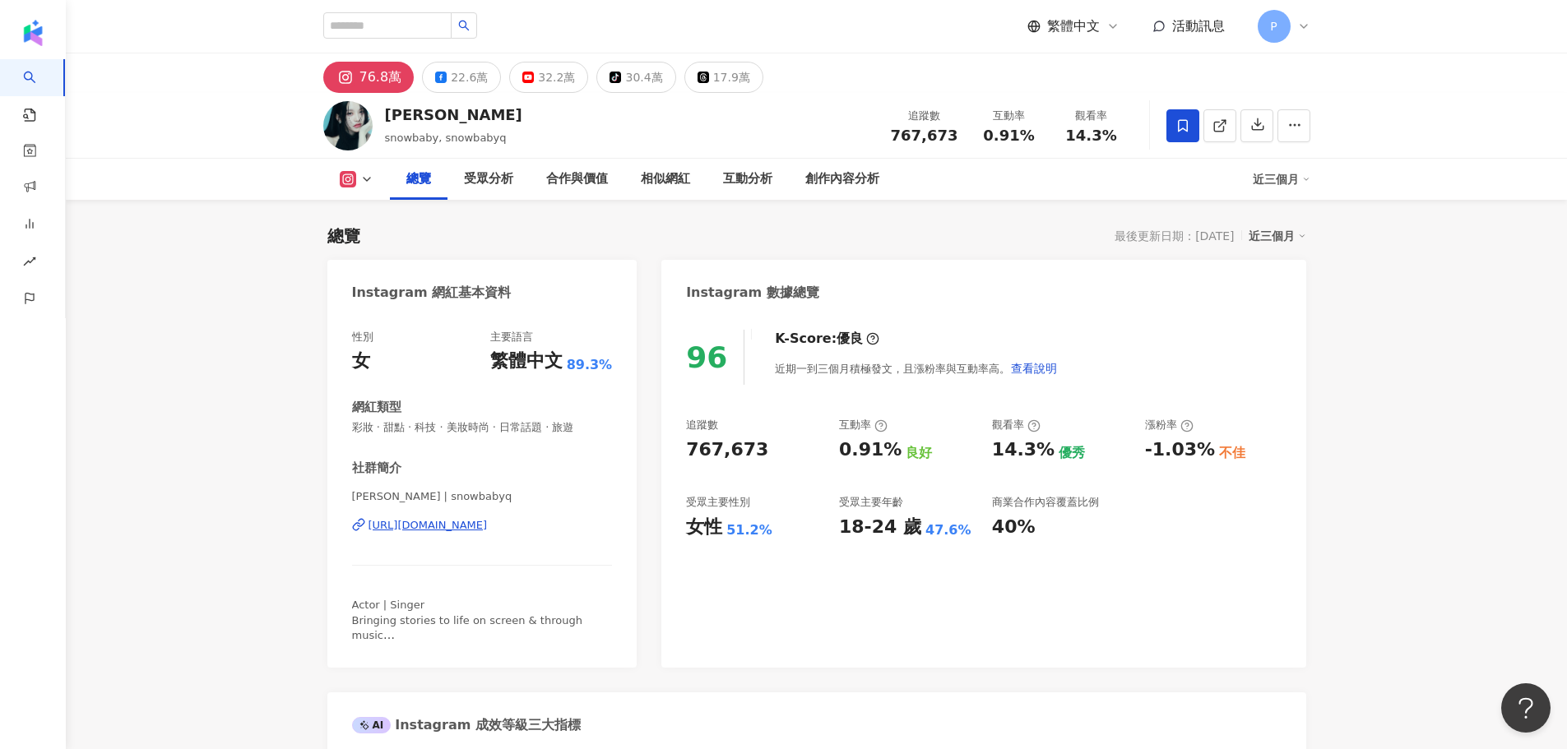
click at [469, 529] on div "https://www.instagram.com/snowbabyq/" at bounding box center [428, 525] width 119 height 15
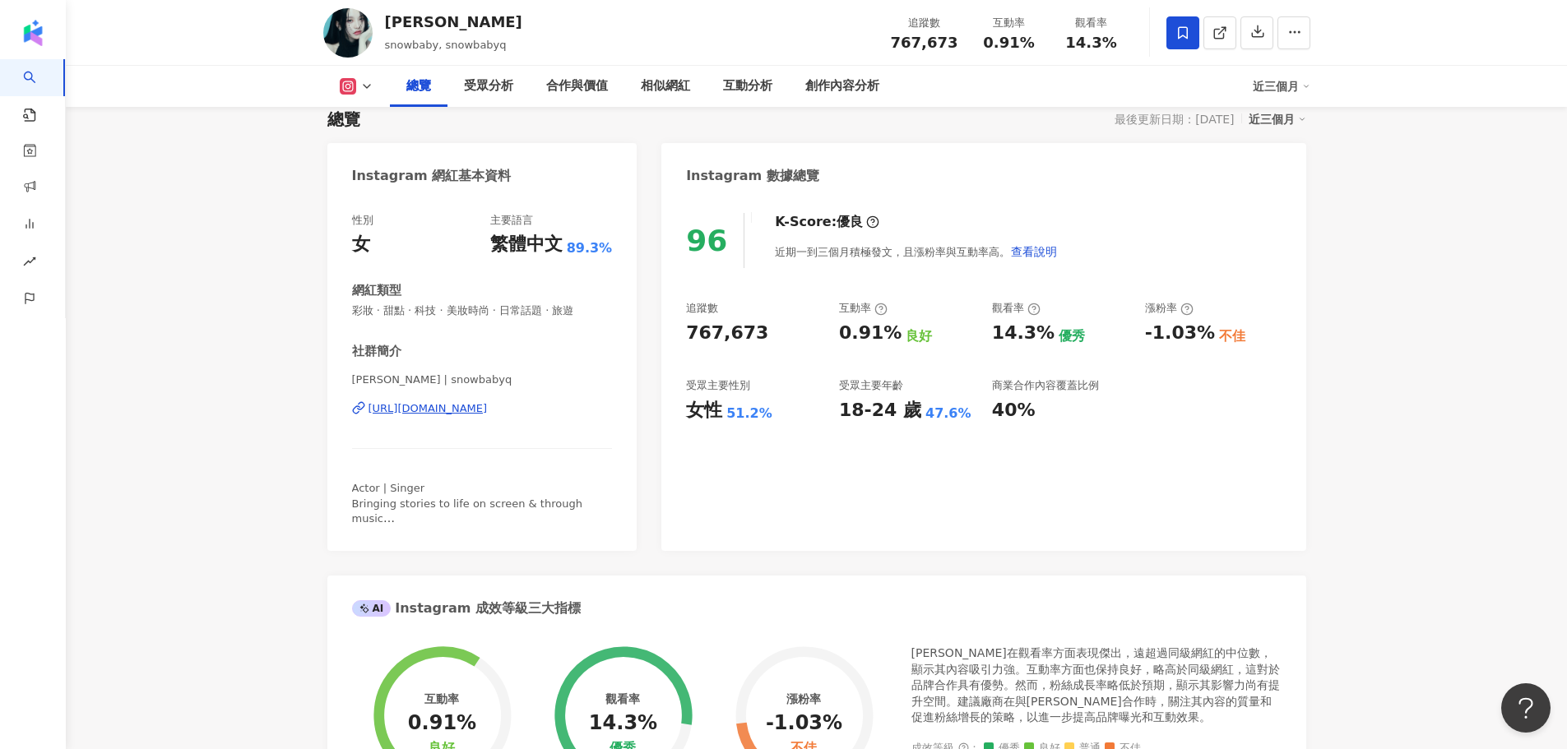
scroll to position [823, 0]
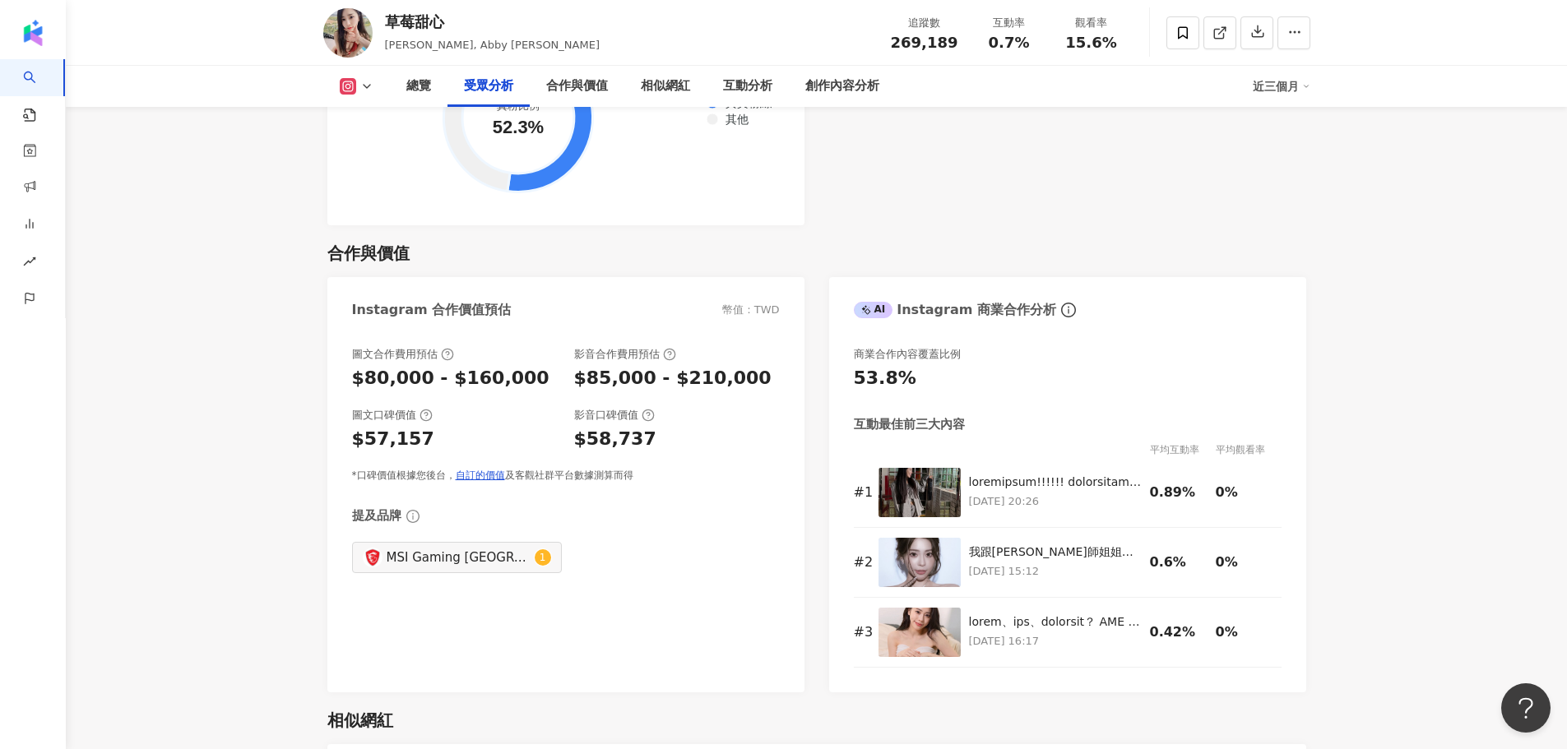
scroll to position [2468, 0]
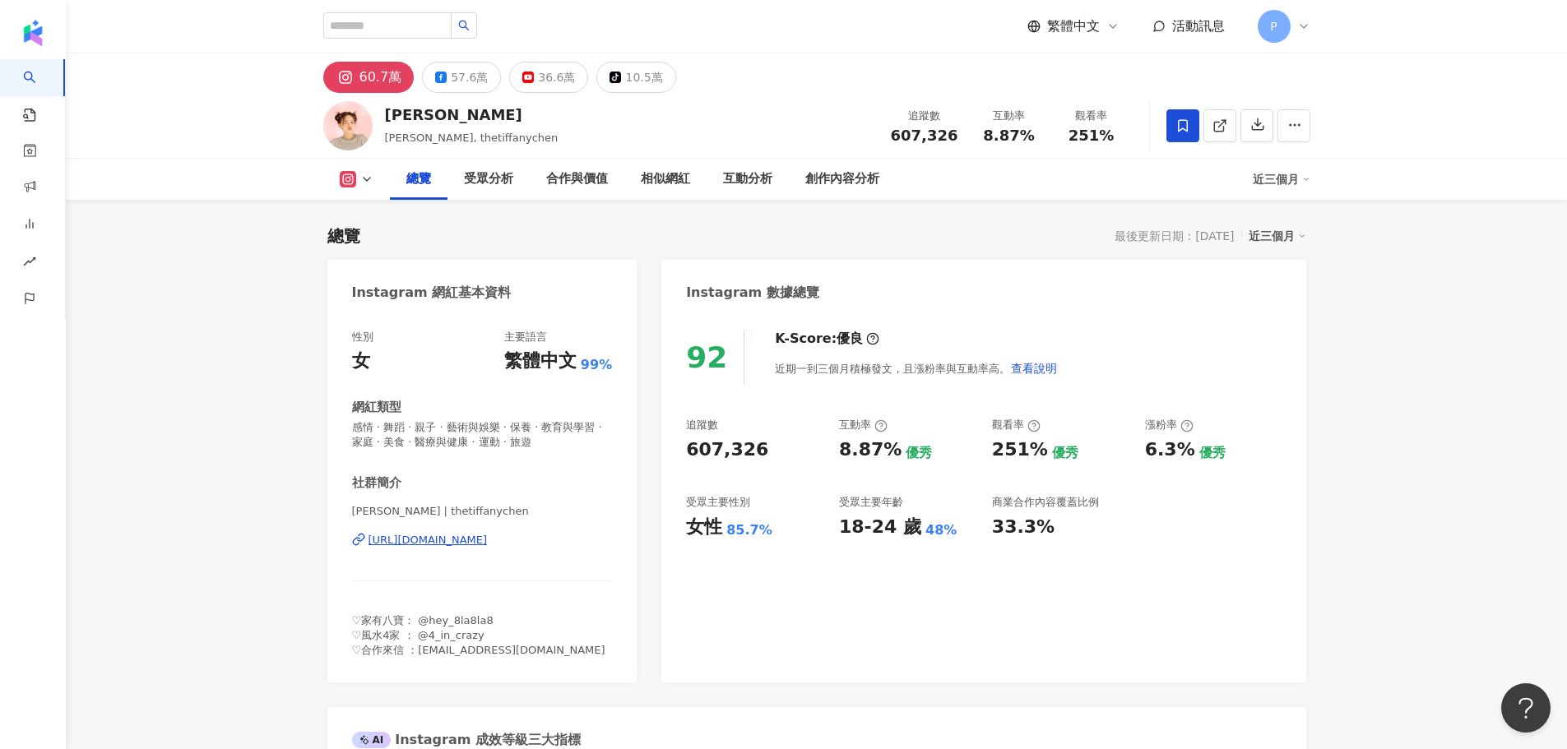
click at [213, 187] on div "總覽 受眾分析 合作與價值 相似網紅 互動分析 創作內容分析 近三個月" at bounding box center [816, 179] width 1501 height 41
